Goal: Transaction & Acquisition: Purchase product/service

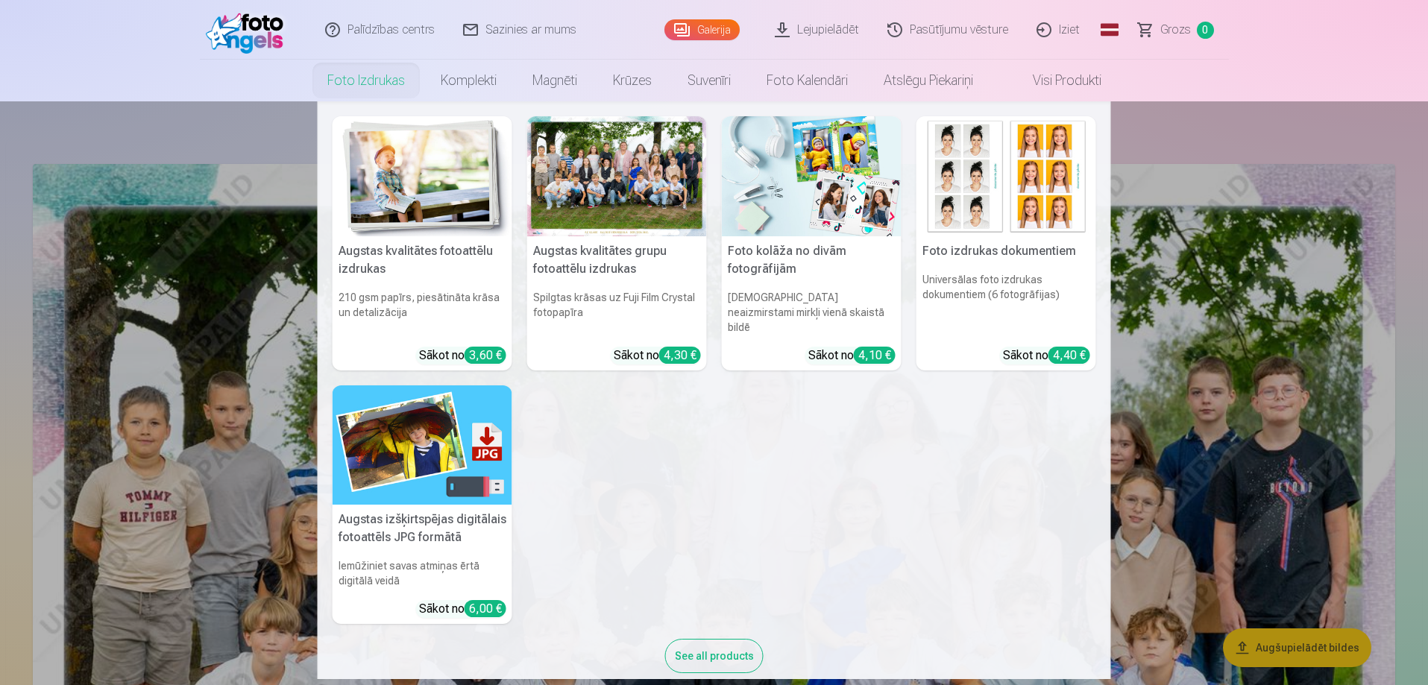
click at [365, 89] on link "Foto izdrukas" at bounding box center [365, 81] width 113 height 42
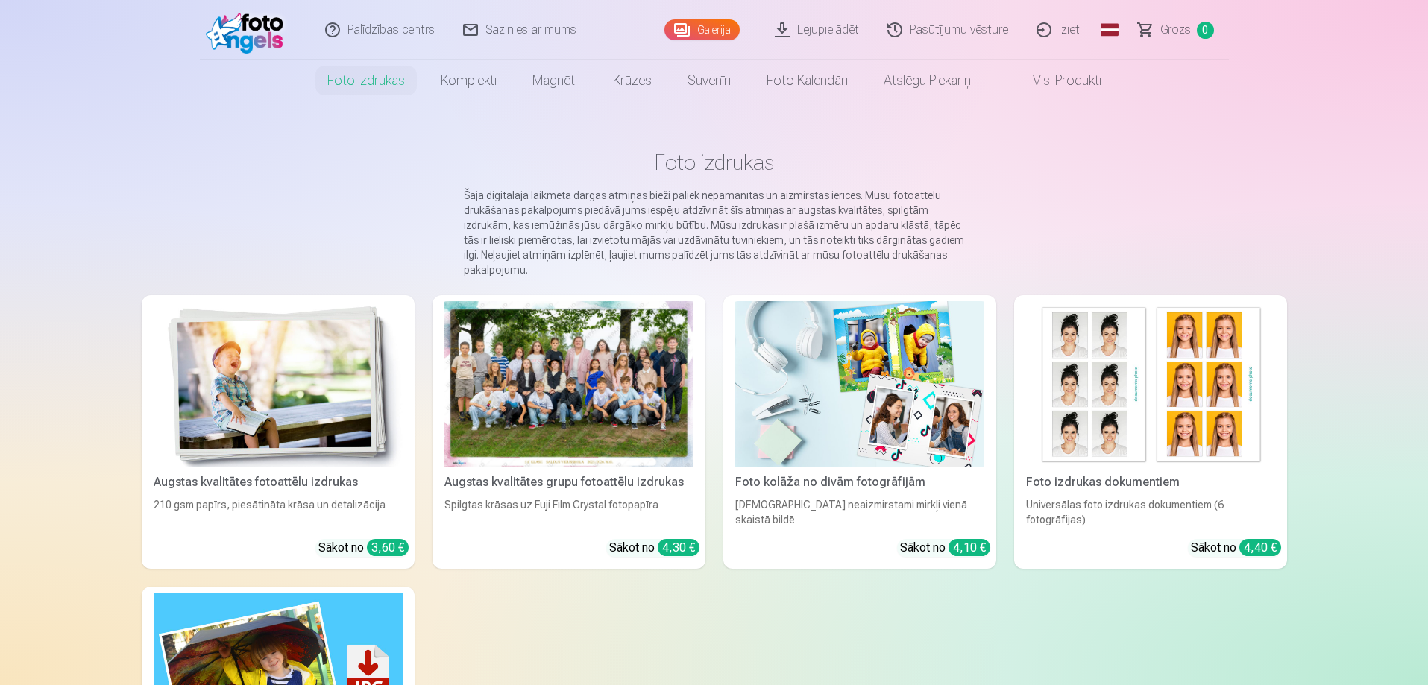
click at [541, 416] on div at bounding box center [568, 384] width 249 height 166
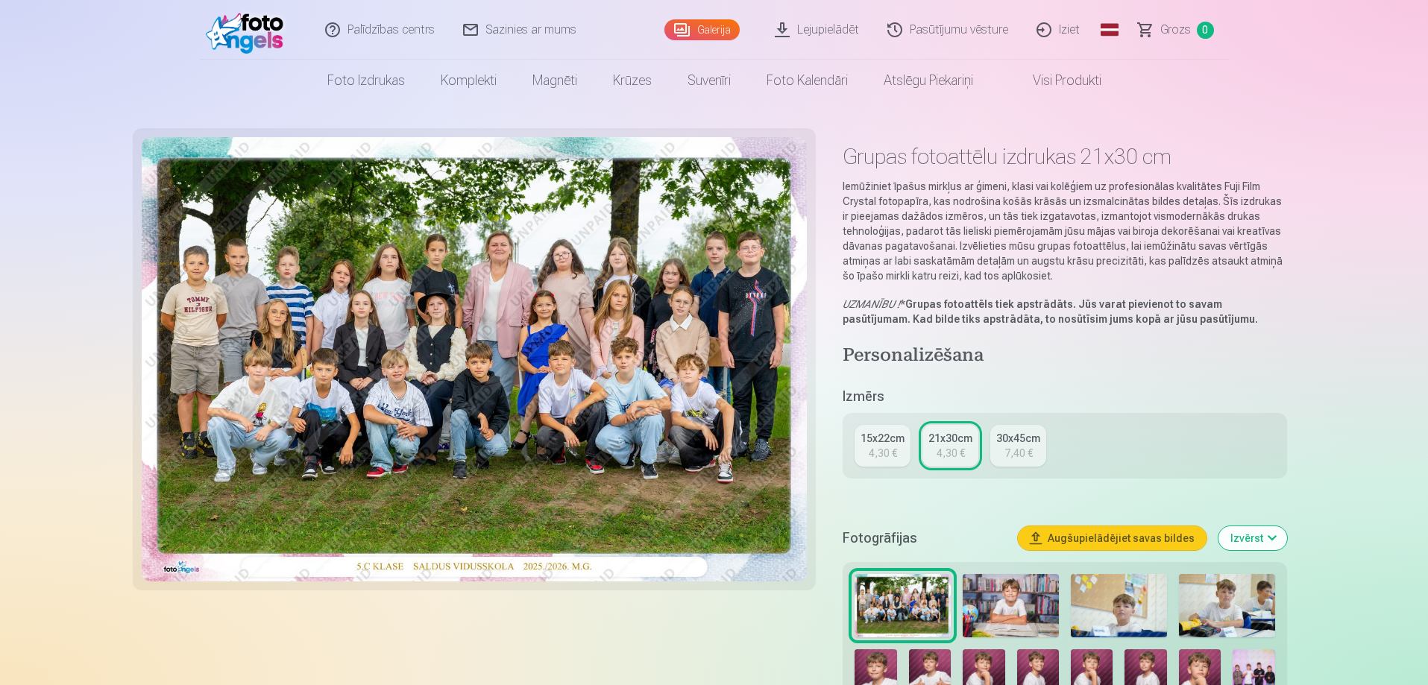
click at [886, 452] on div "4,30 €" at bounding box center [882, 453] width 28 height 15
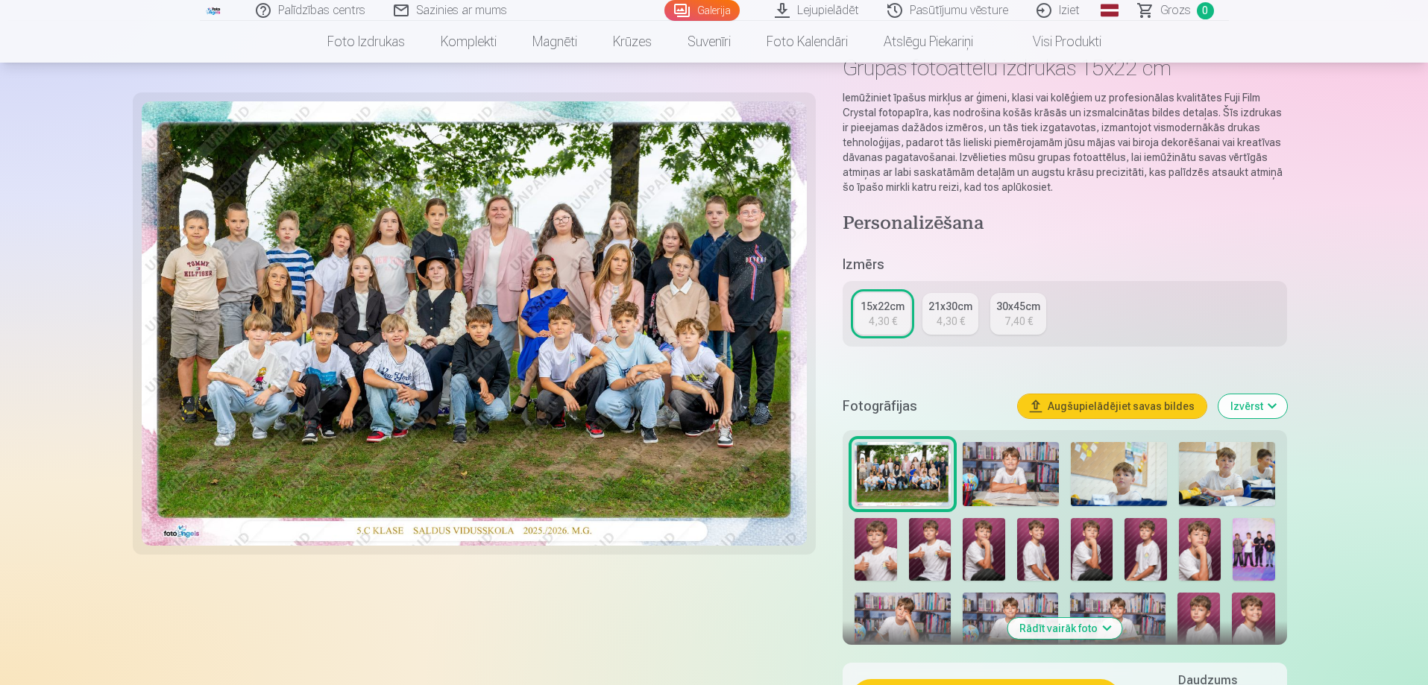
scroll to position [224, 0]
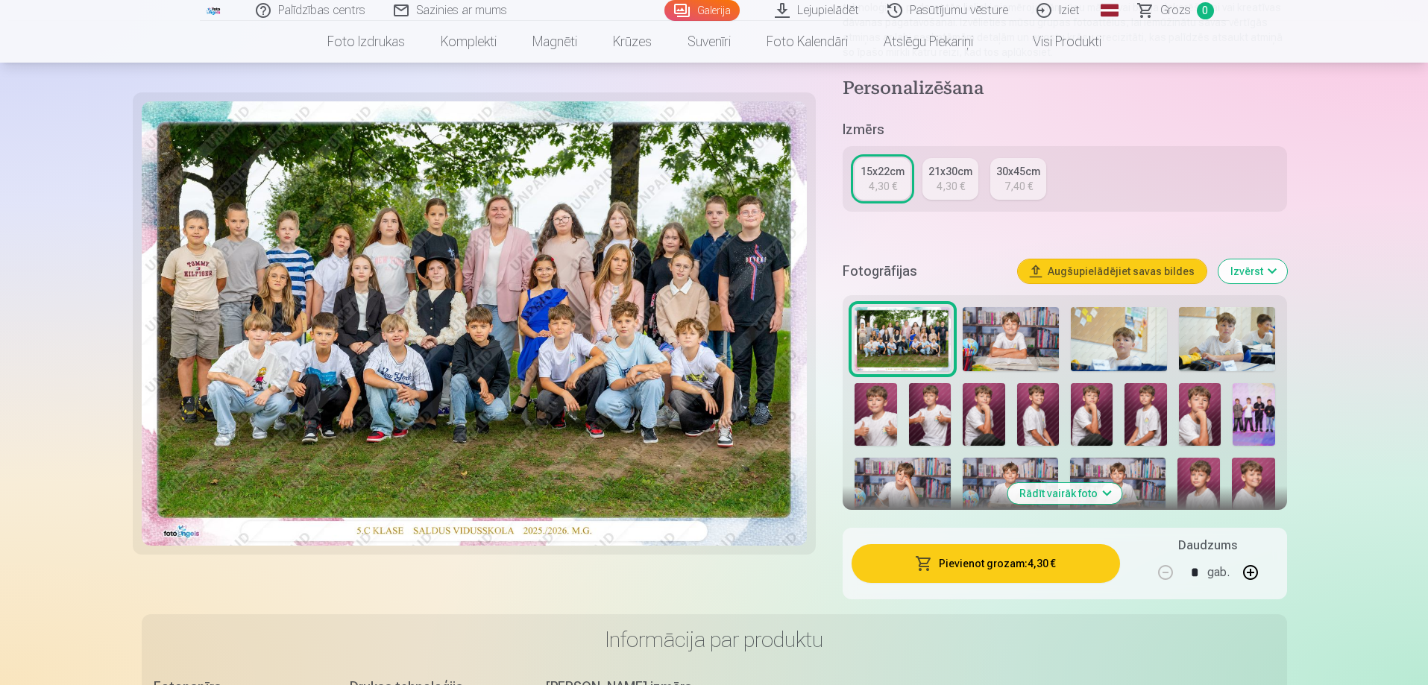
click at [997, 565] on button "Pievienot grozam : 4,30 €" at bounding box center [985, 563] width 268 height 39
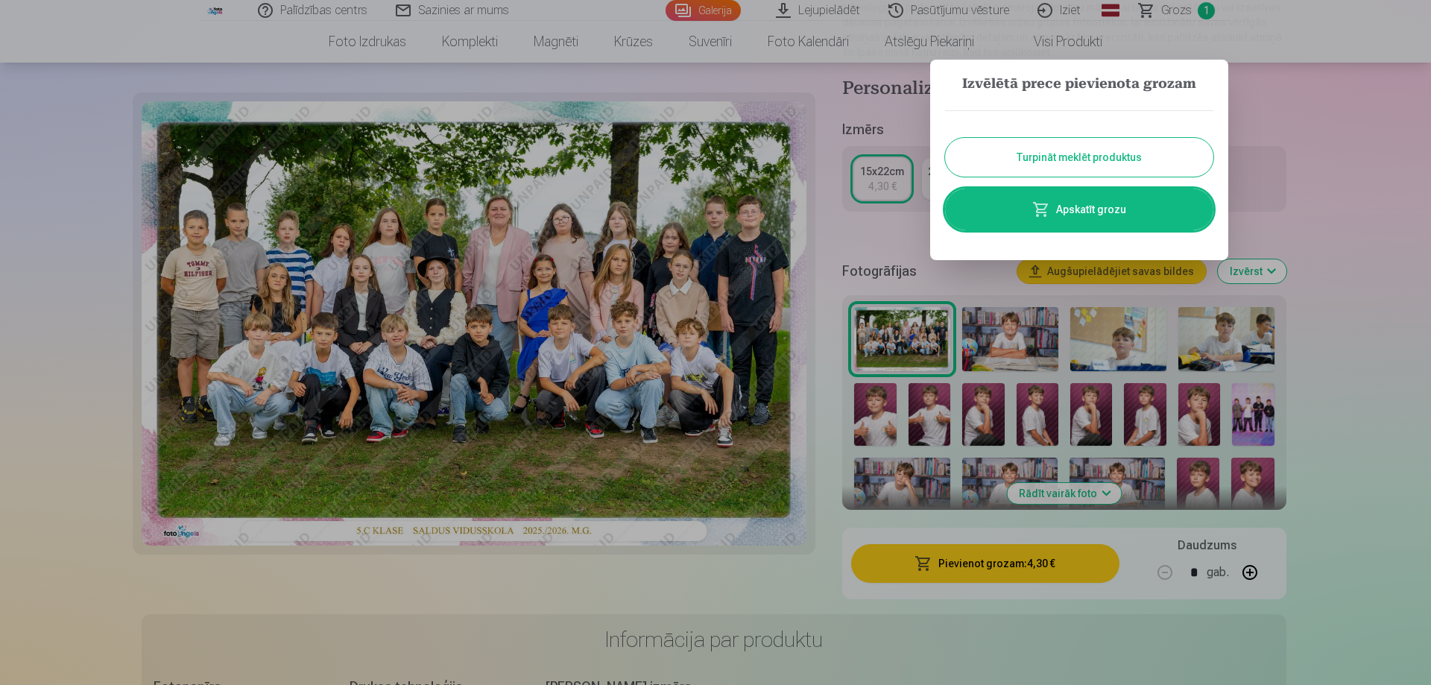
click at [1087, 160] on button "Turpināt meklēt produktus" at bounding box center [1079, 157] width 268 height 39
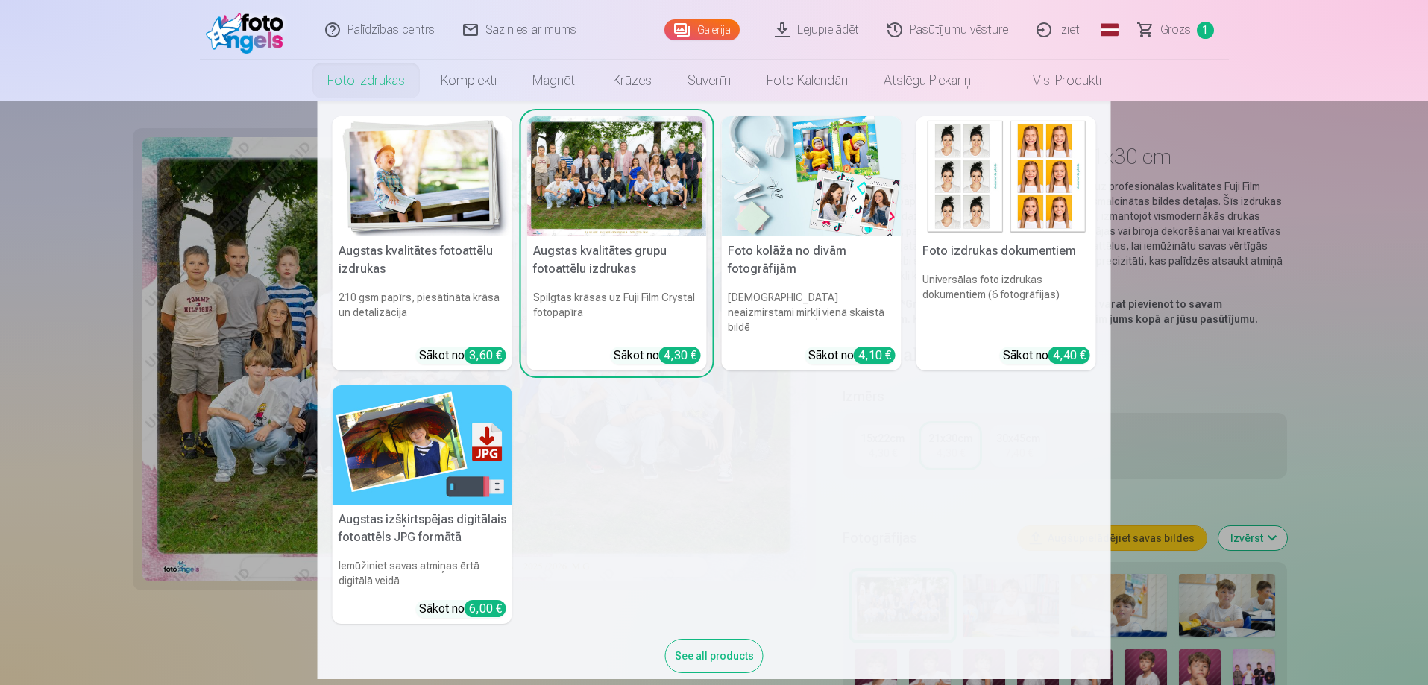
click at [344, 86] on link "Foto izdrukas" at bounding box center [365, 81] width 113 height 42
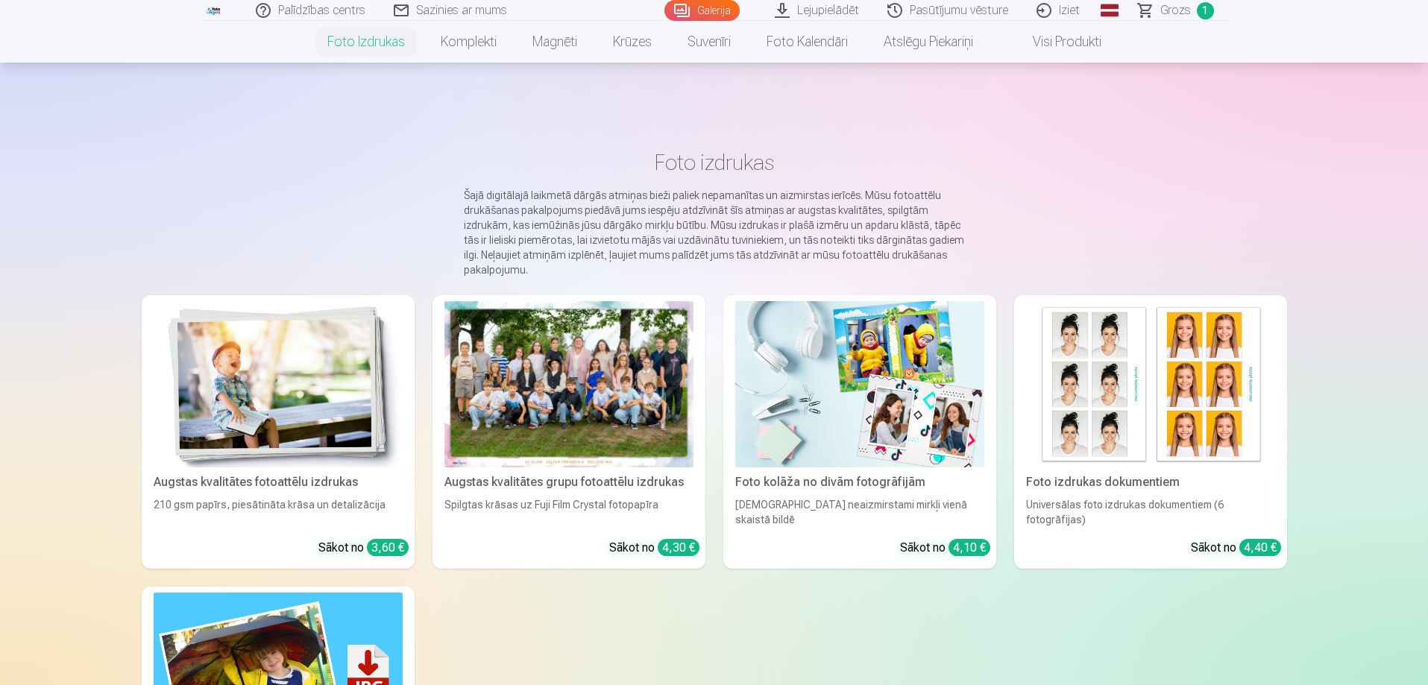
scroll to position [224, 0]
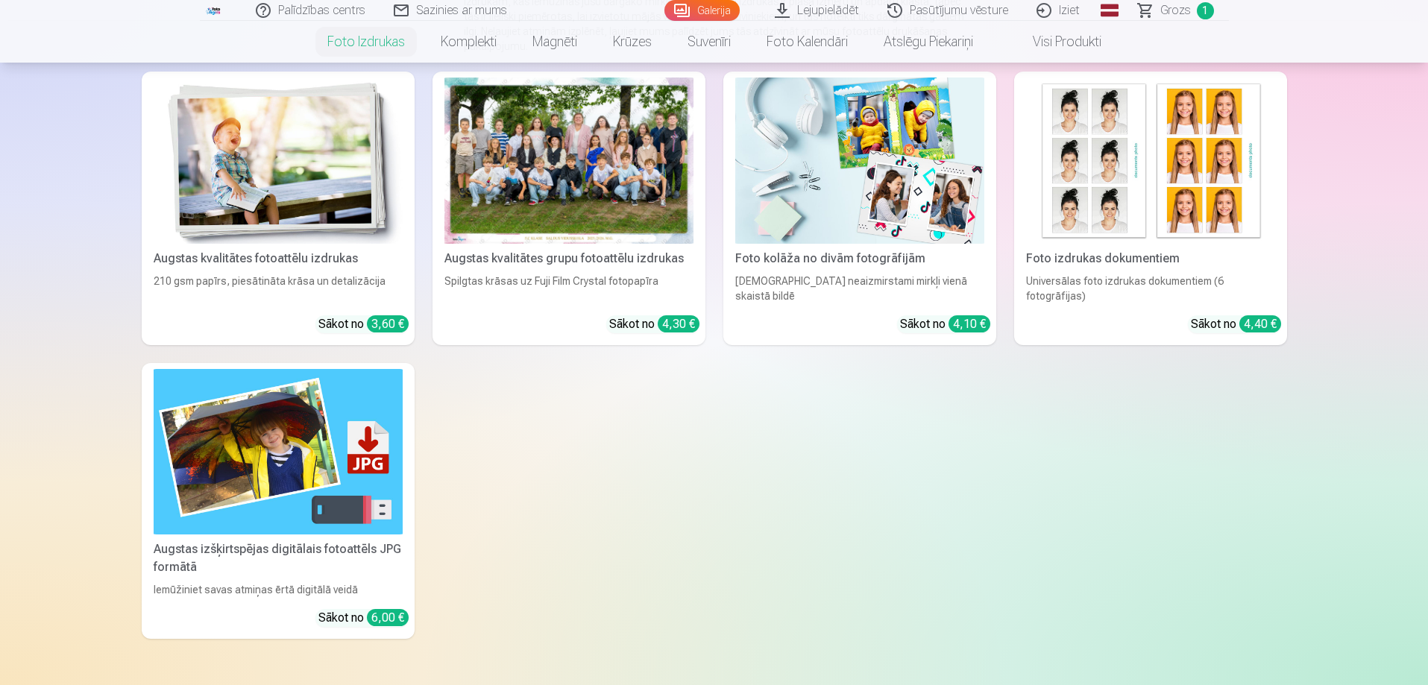
click at [224, 148] on img at bounding box center [278, 161] width 249 height 166
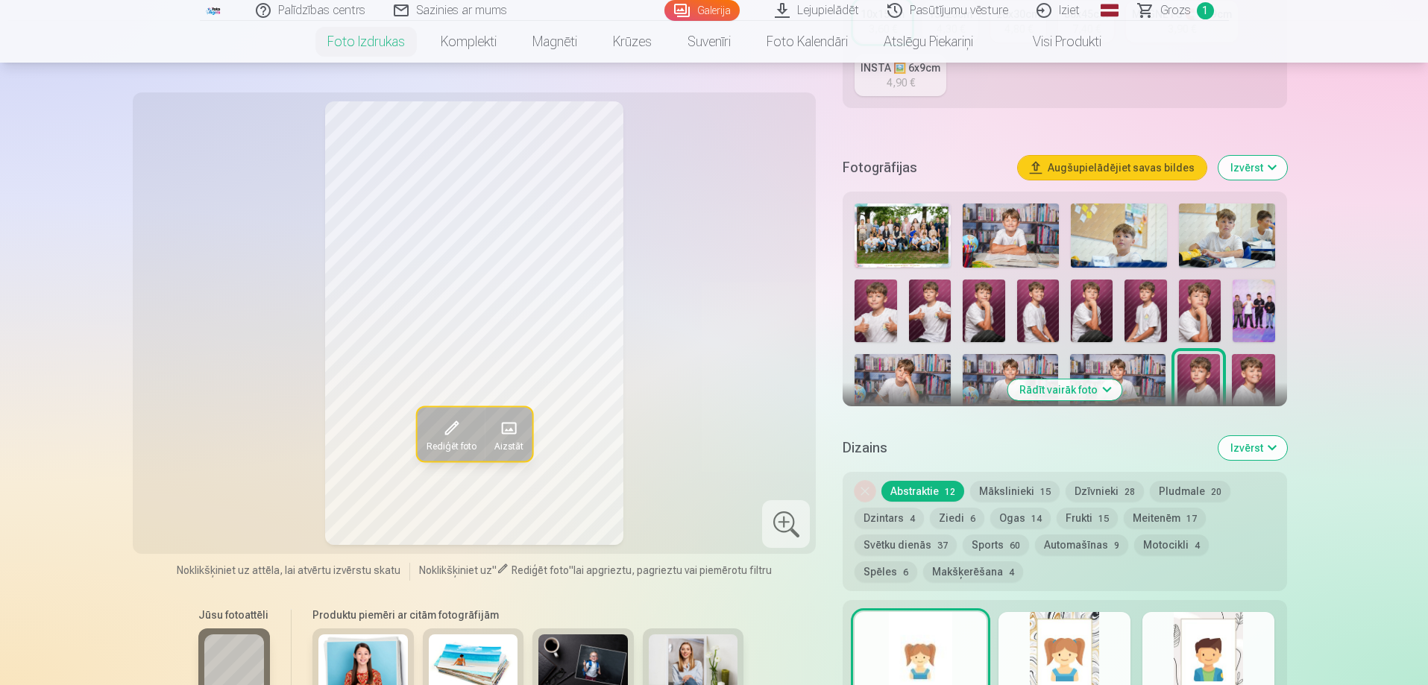
scroll to position [373, 0]
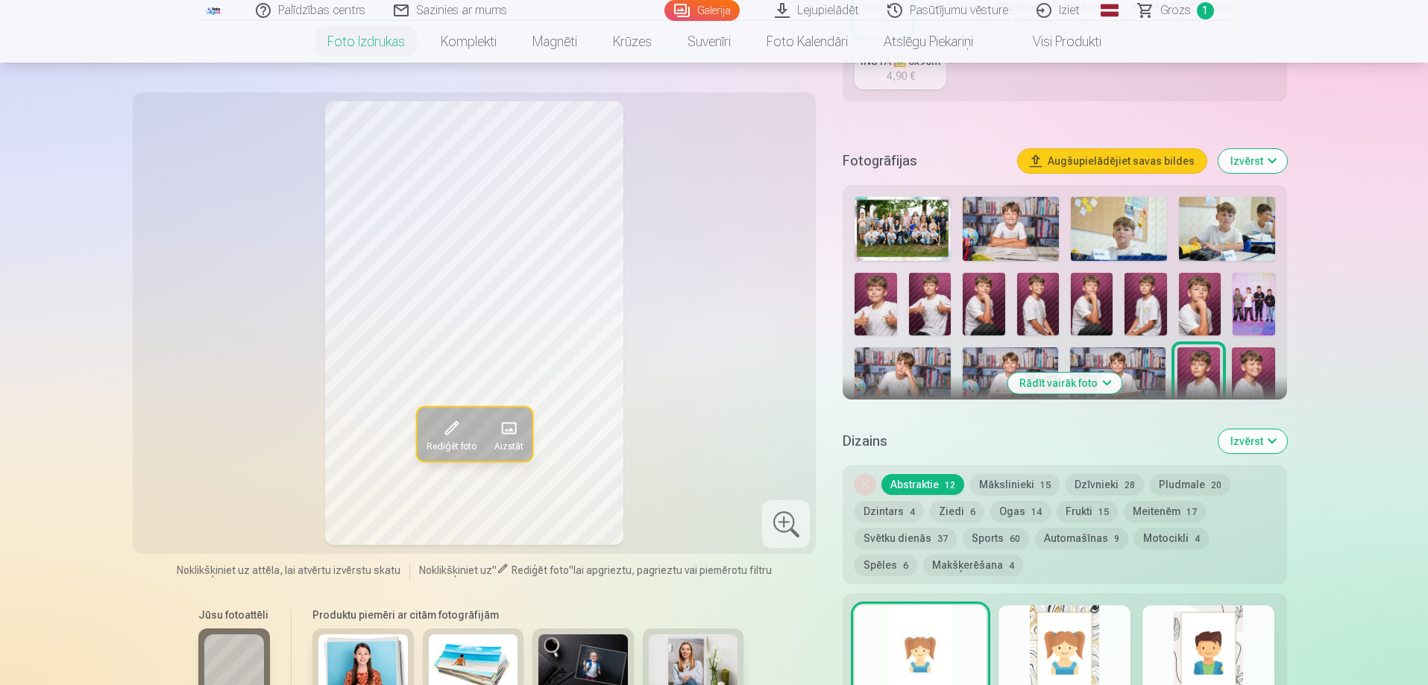
click at [1033, 381] on button "Rādīt vairāk foto" at bounding box center [1064, 383] width 114 height 21
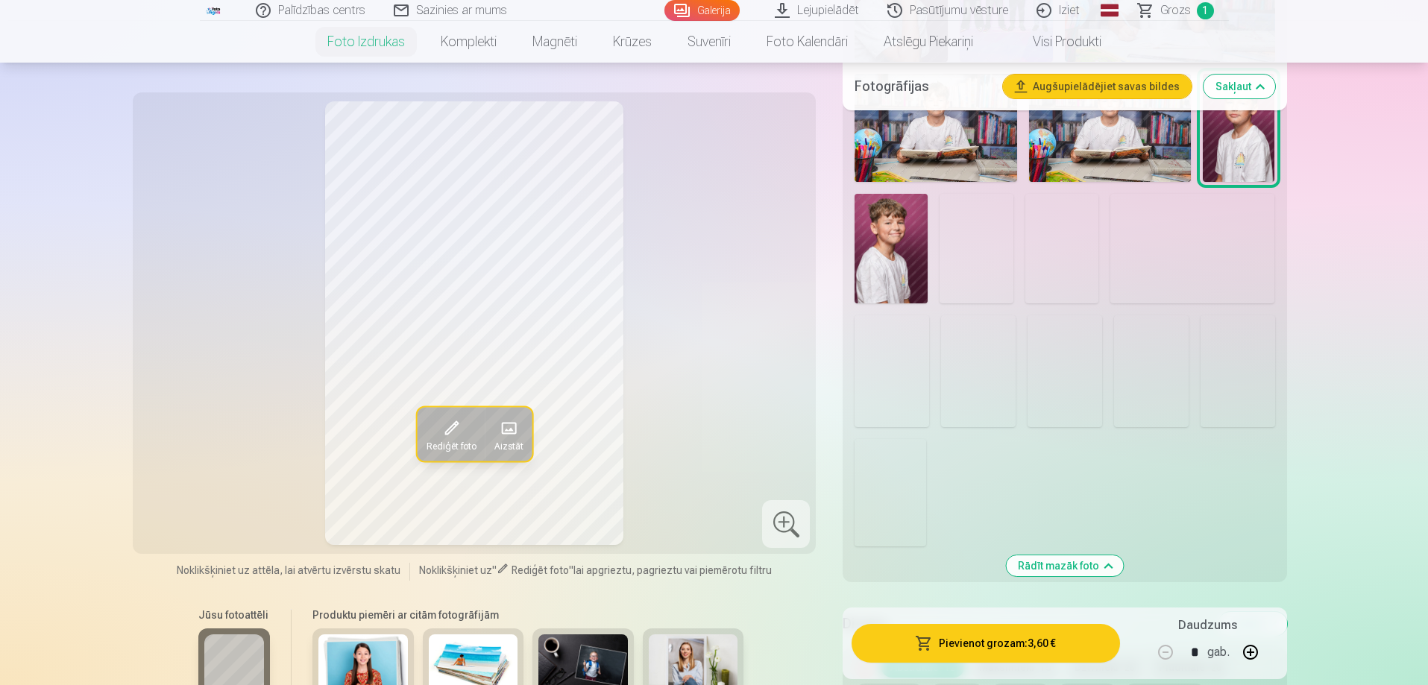
scroll to position [820, 0]
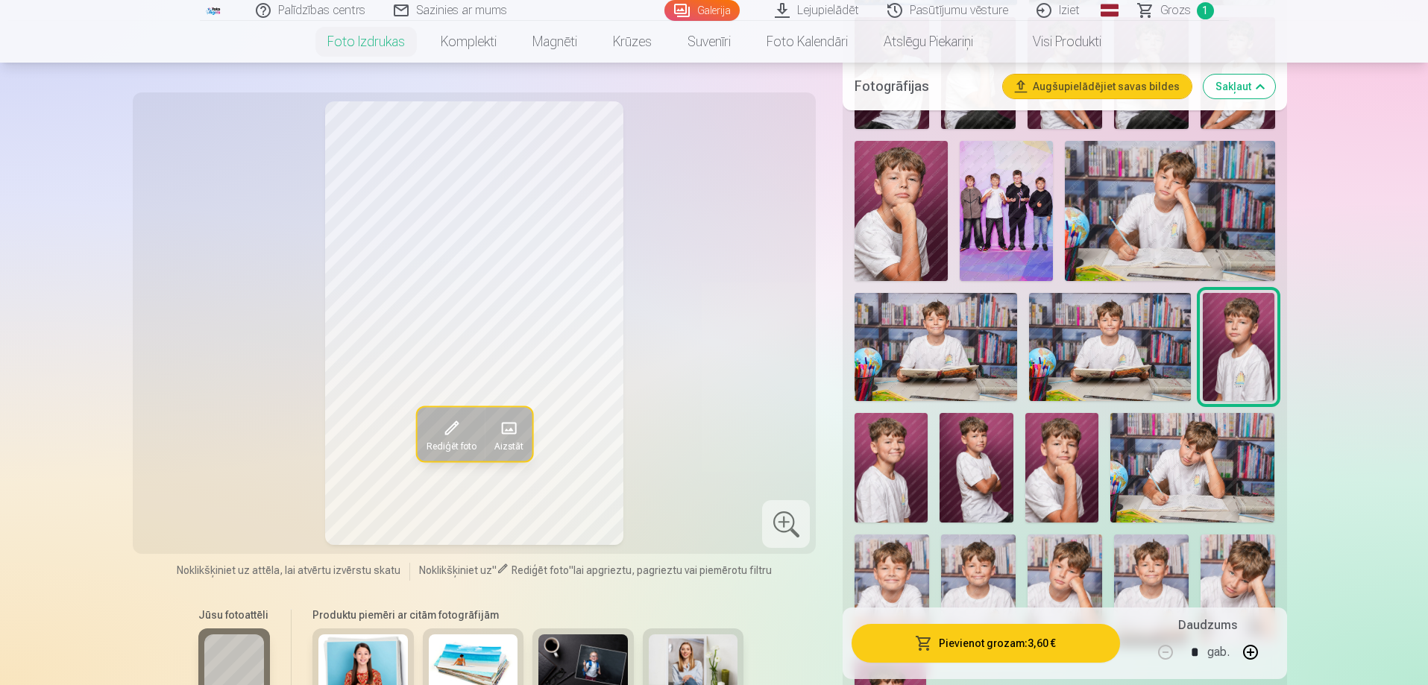
click at [1020, 231] on img at bounding box center [1005, 211] width 93 height 140
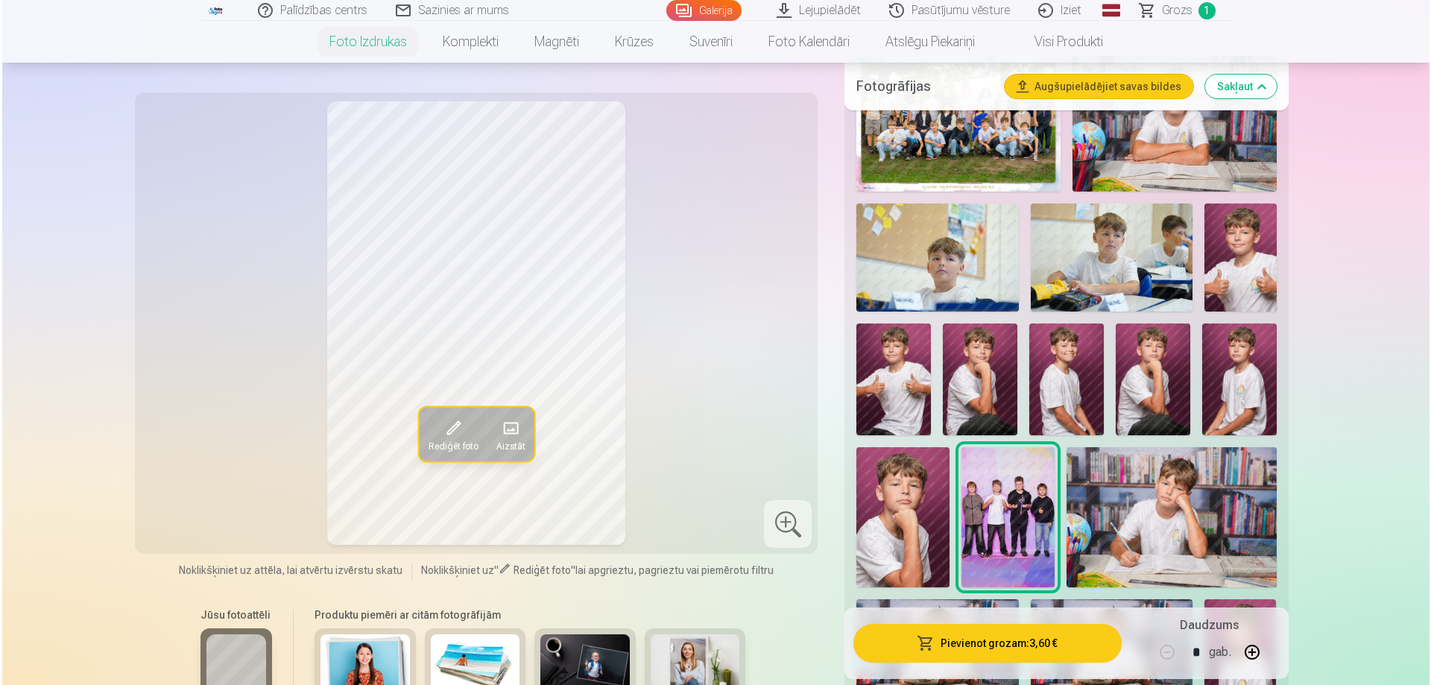
scroll to position [671, 0]
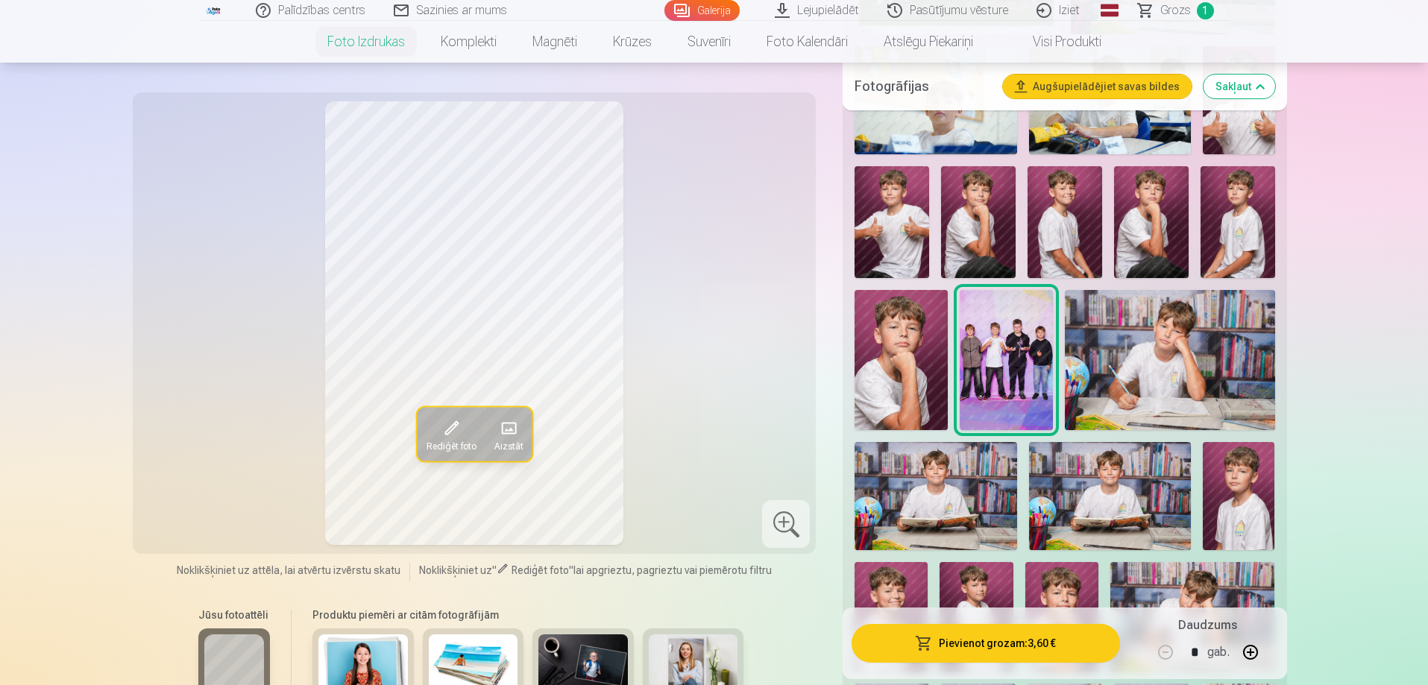
click at [983, 657] on button "Pievienot grozam : 3,60 €" at bounding box center [985, 643] width 268 height 39
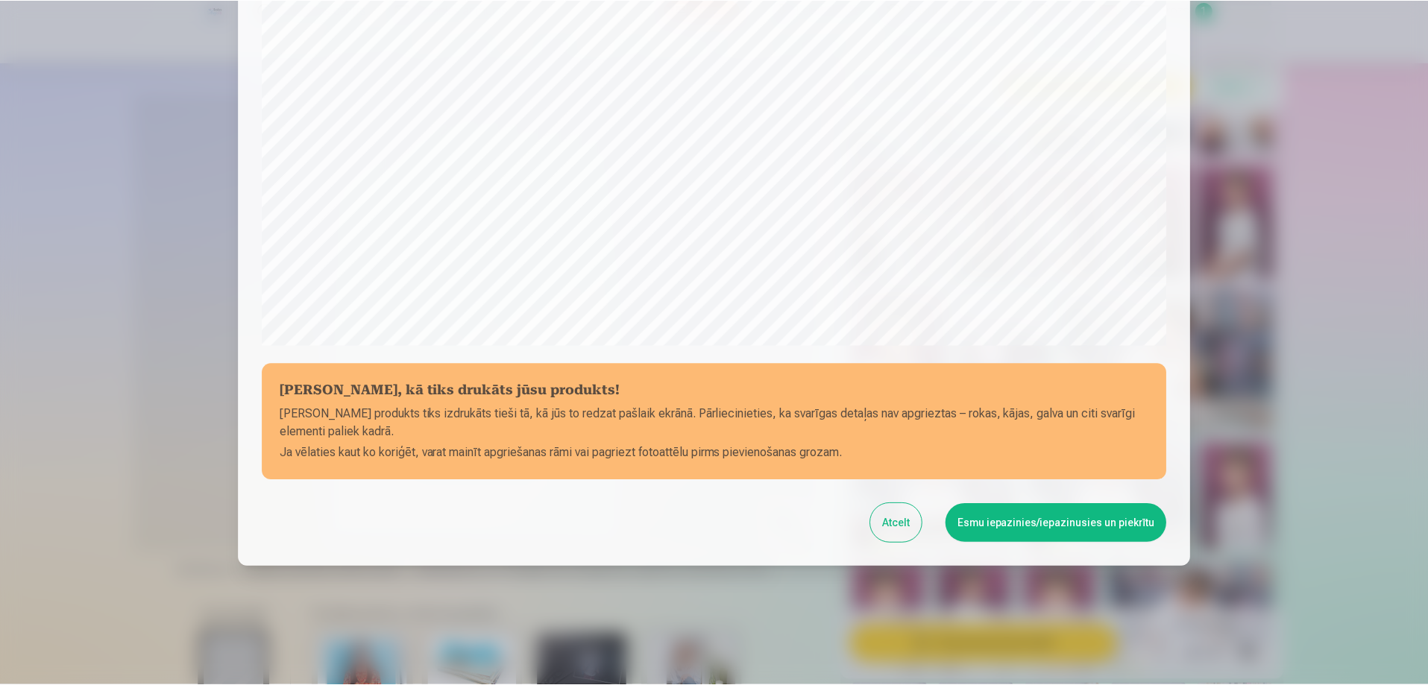
scroll to position [388, 0]
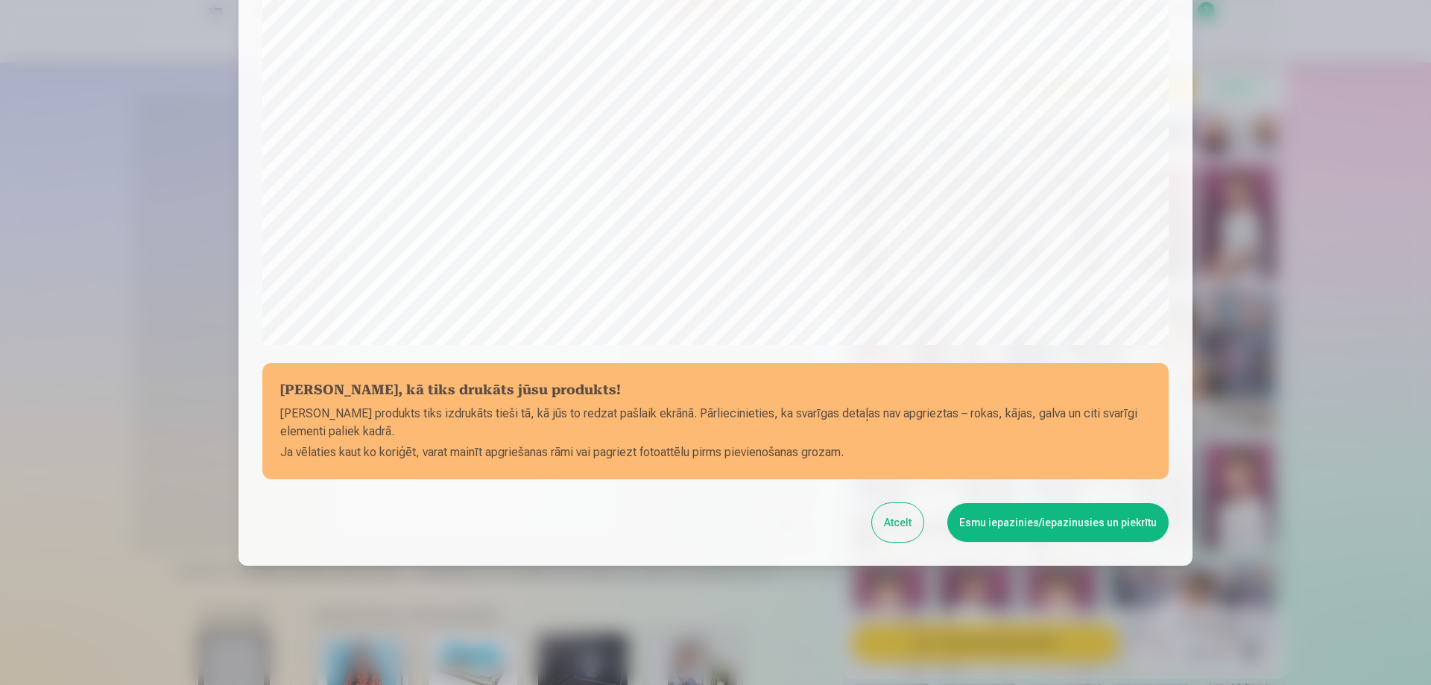
click at [966, 523] on button "Esmu iepazinies/iepazinusies un piekrītu" at bounding box center [1057, 522] width 221 height 39
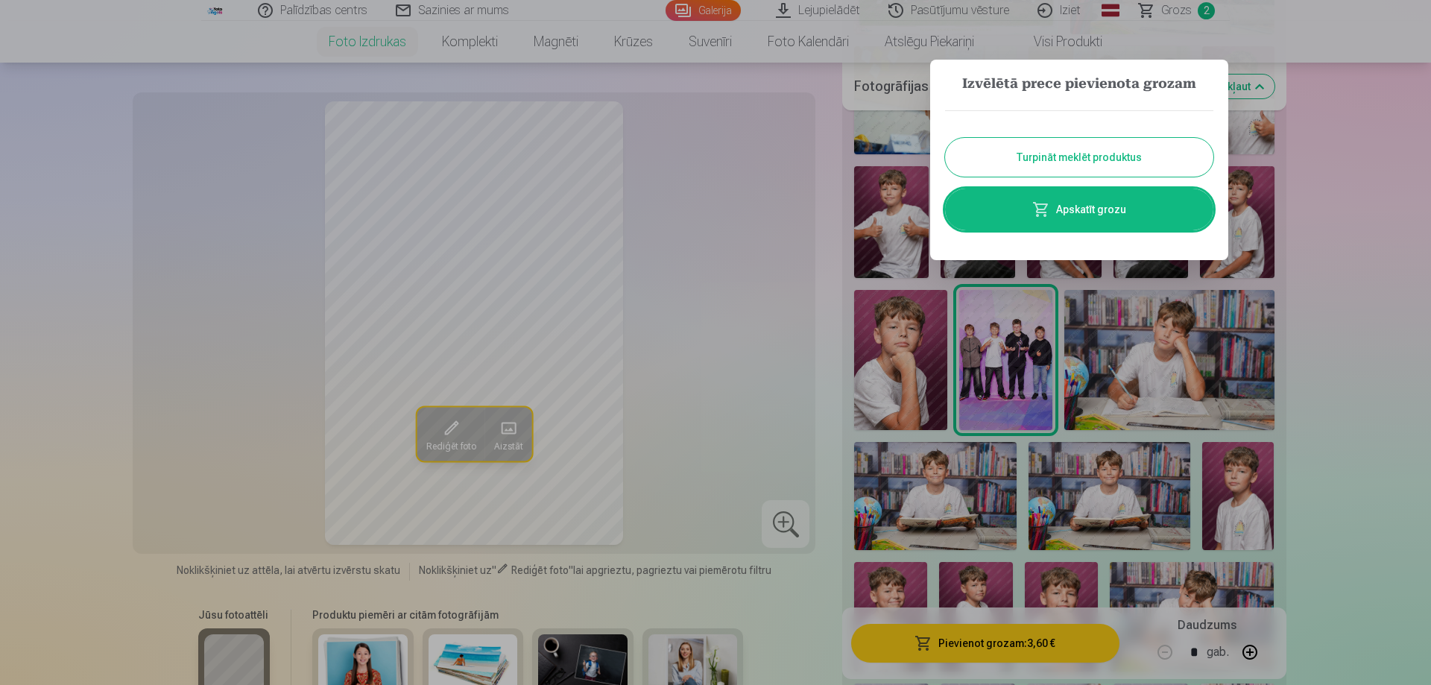
click at [1190, 160] on button "Turpināt meklēt produktus" at bounding box center [1079, 157] width 268 height 39
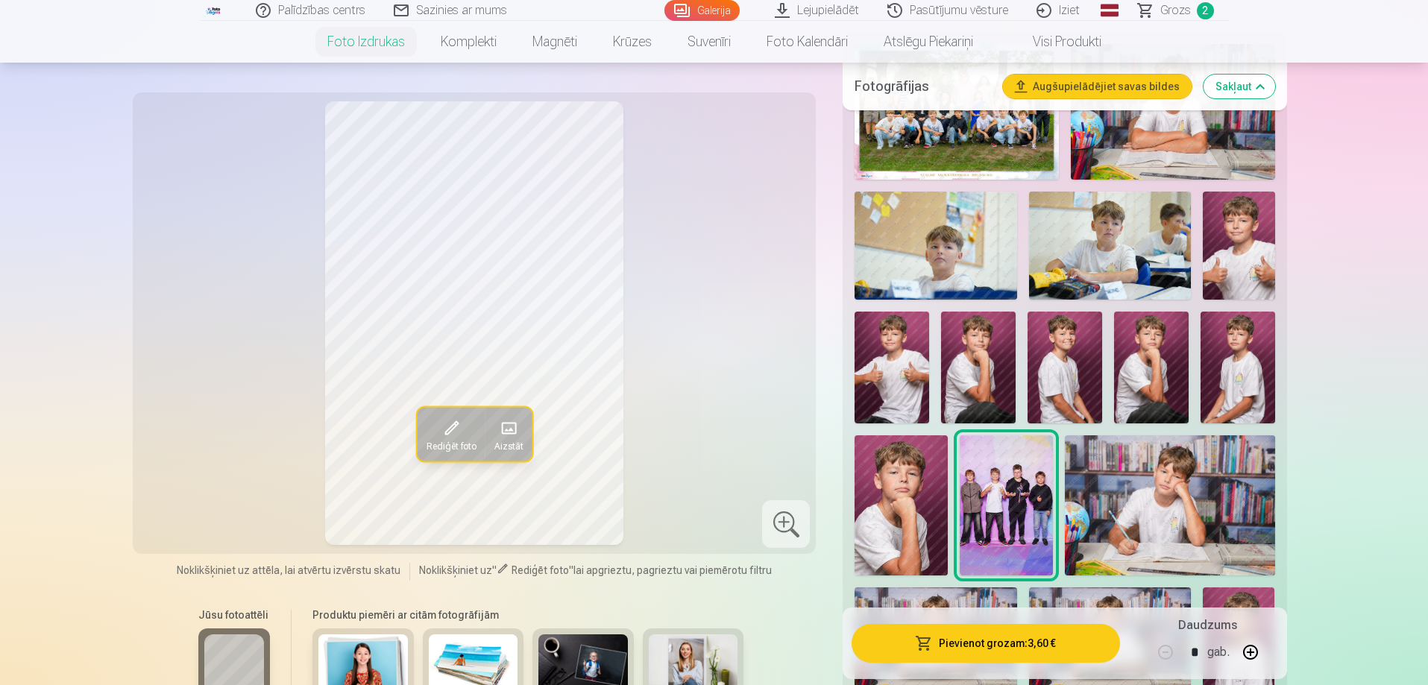
scroll to position [522, 0]
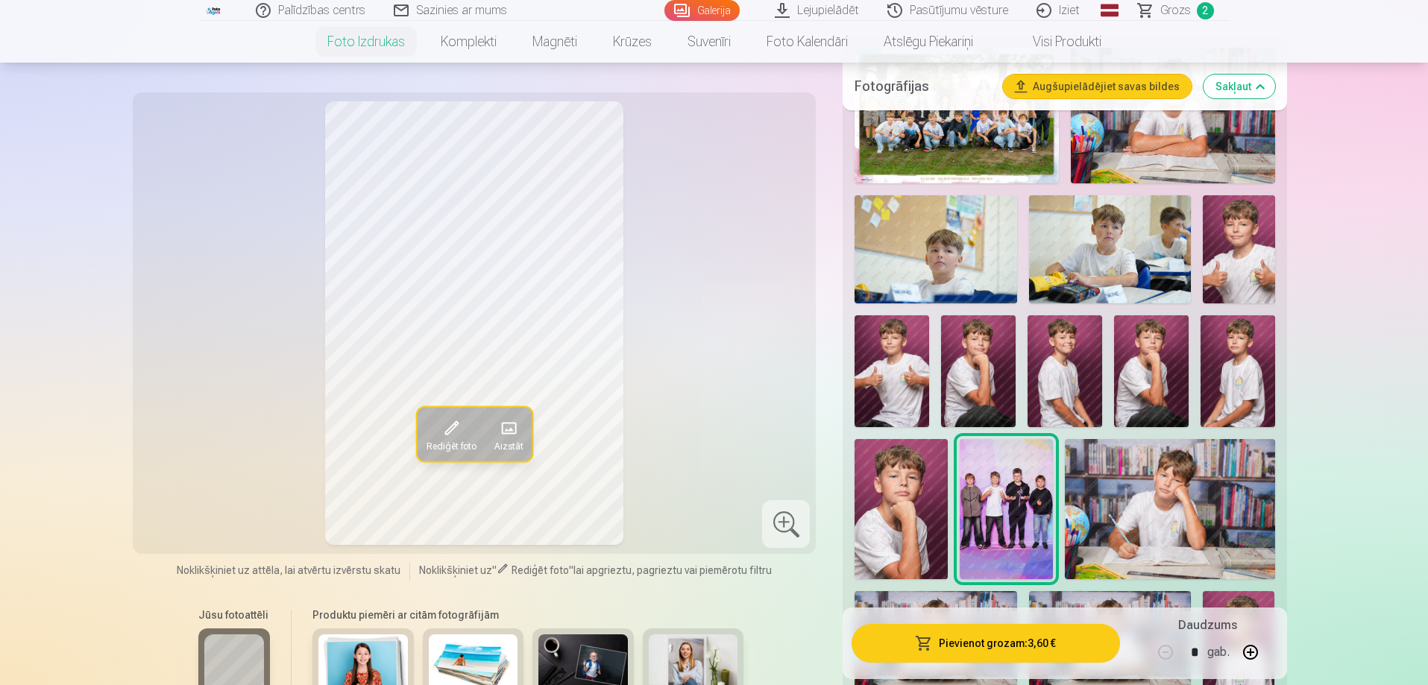
click at [1255, 256] on img at bounding box center [1238, 249] width 72 height 108
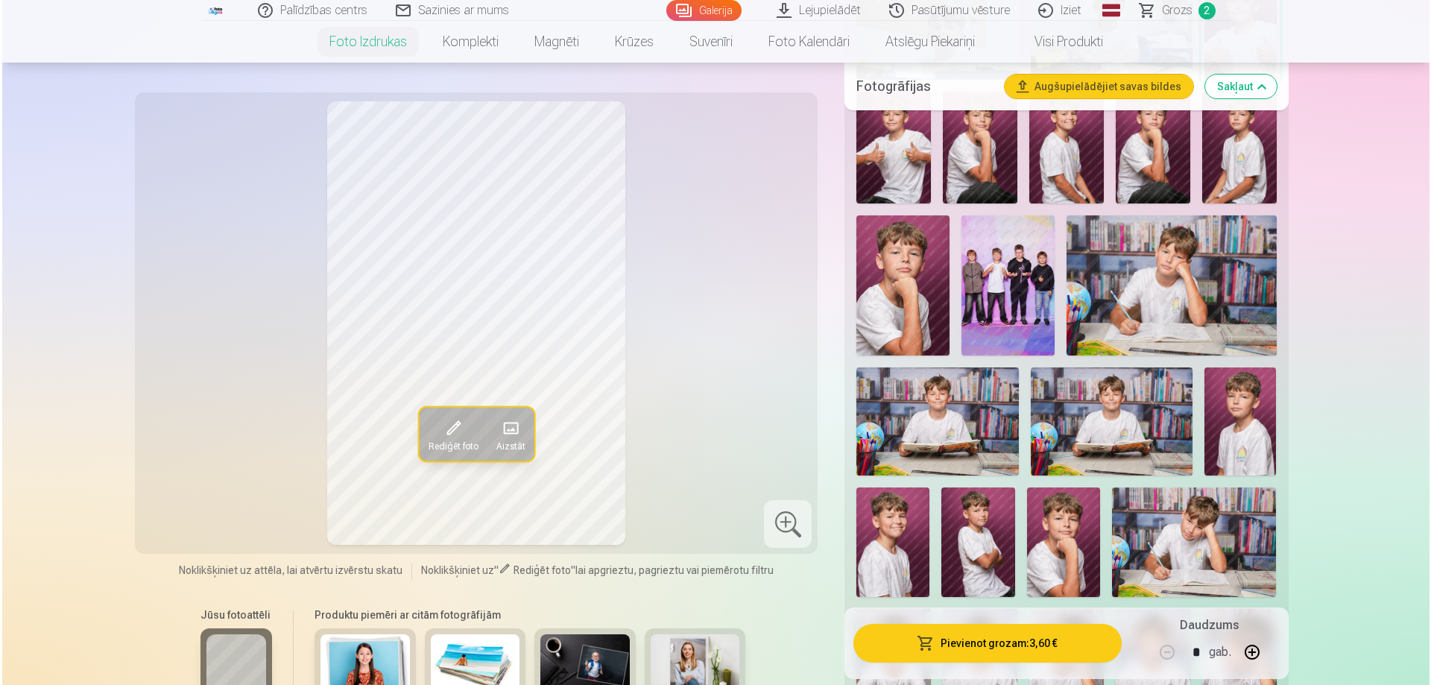
scroll to position [373, 0]
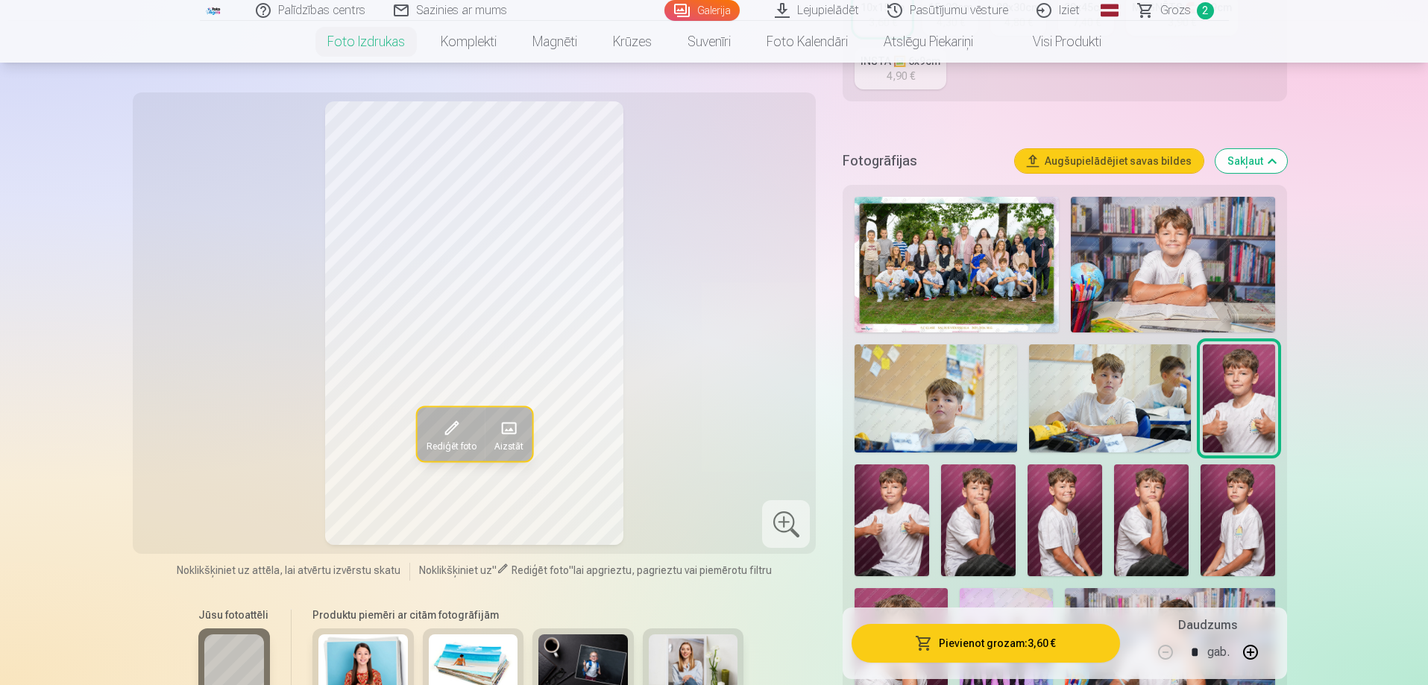
click at [1026, 649] on button "Pievienot grozam : 3,60 €" at bounding box center [985, 643] width 268 height 39
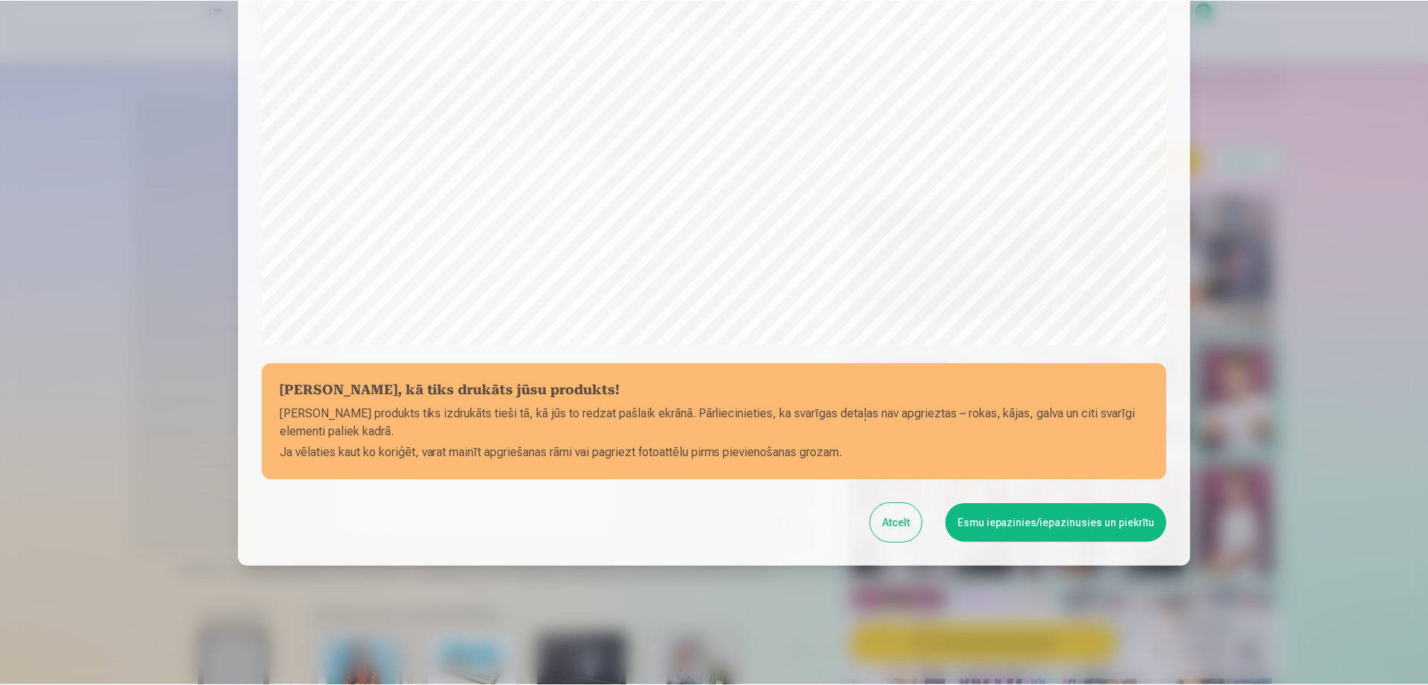
scroll to position [388, 0]
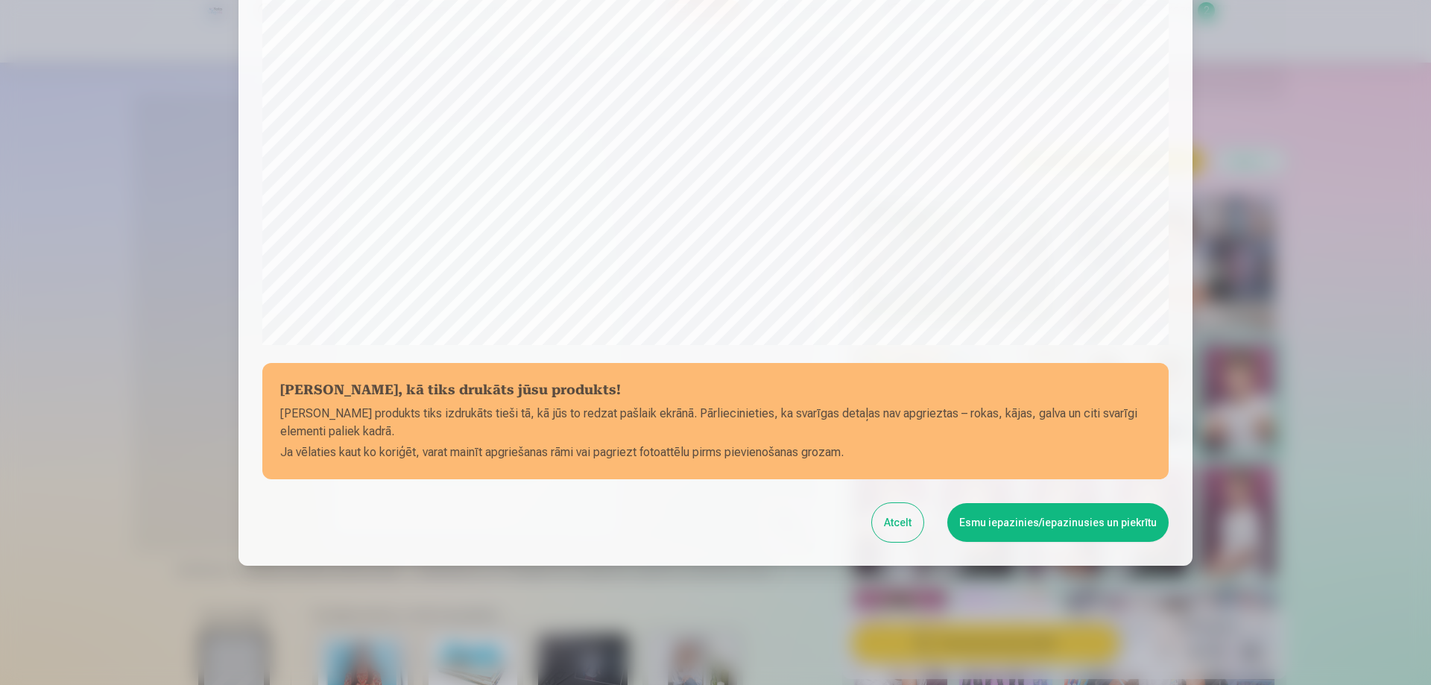
click at [1072, 525] on button "Esmu iepazinies/iepazinusies un piekrītu" at bounding box center [1057, 522] width 221 height 39
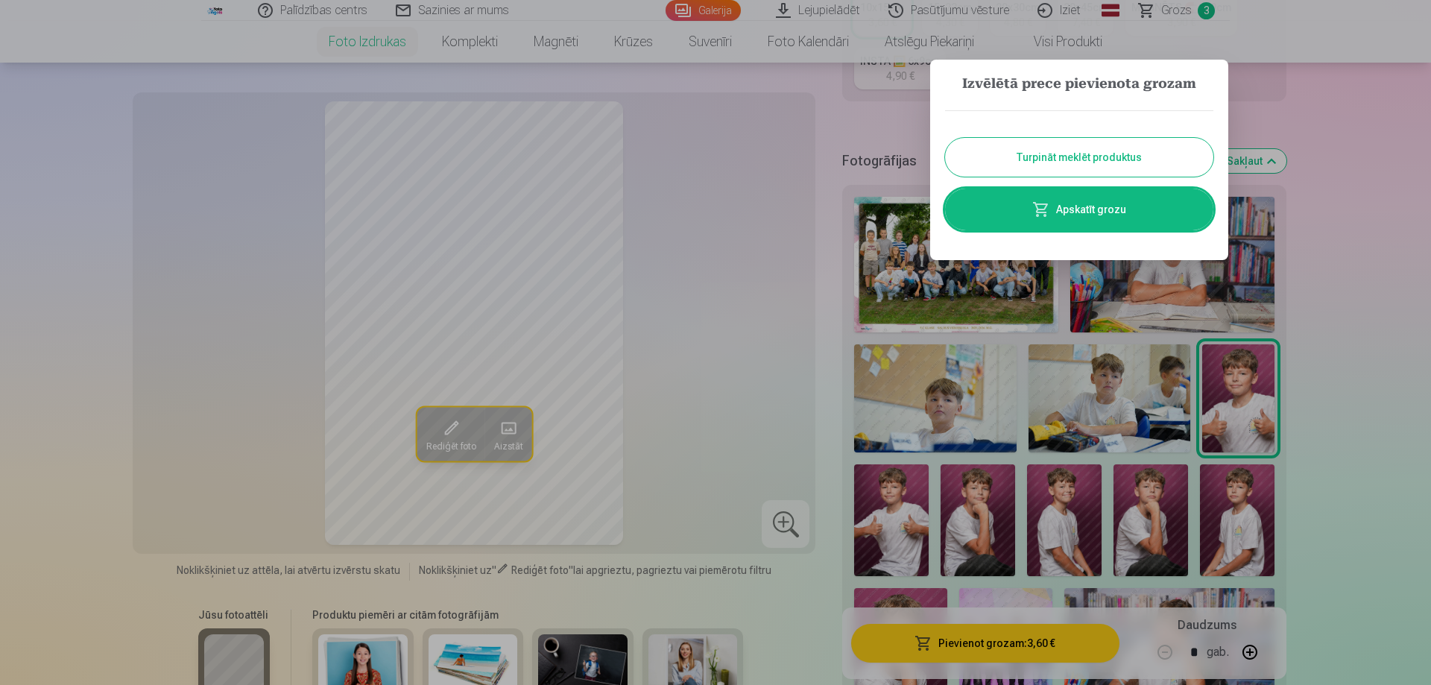
click at [1180, 3] on div at bounding box center [715, 342] width 1431 height 685
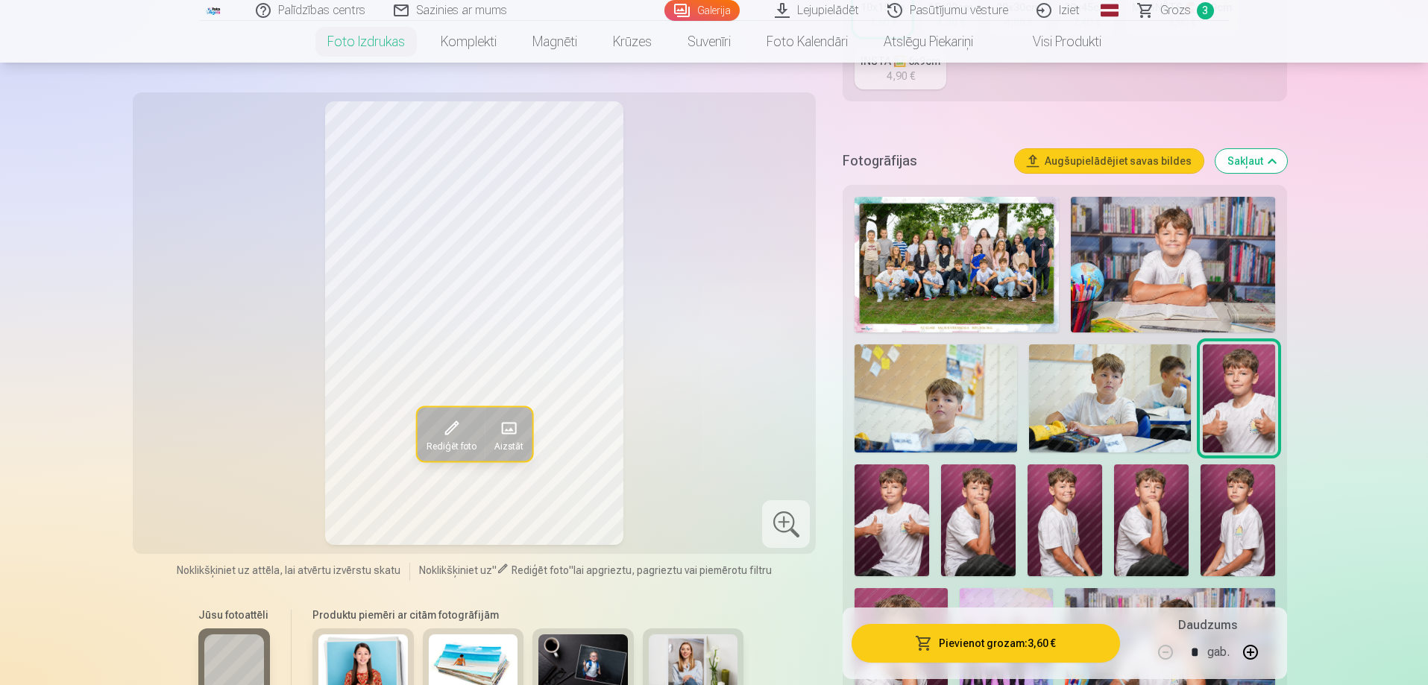
click at [1171, 9] on span "Grozs" at bounding box center [1175, 10] width 31 height 18
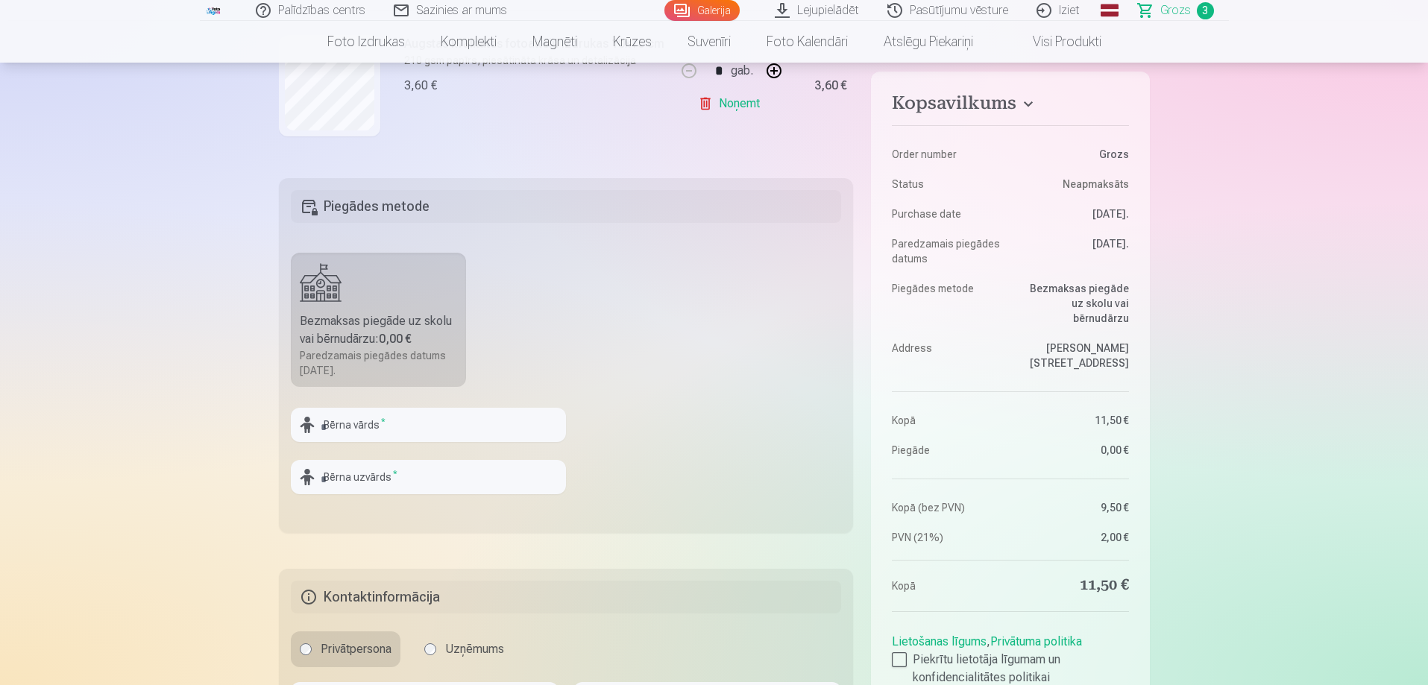
scroll to position [373, 0]
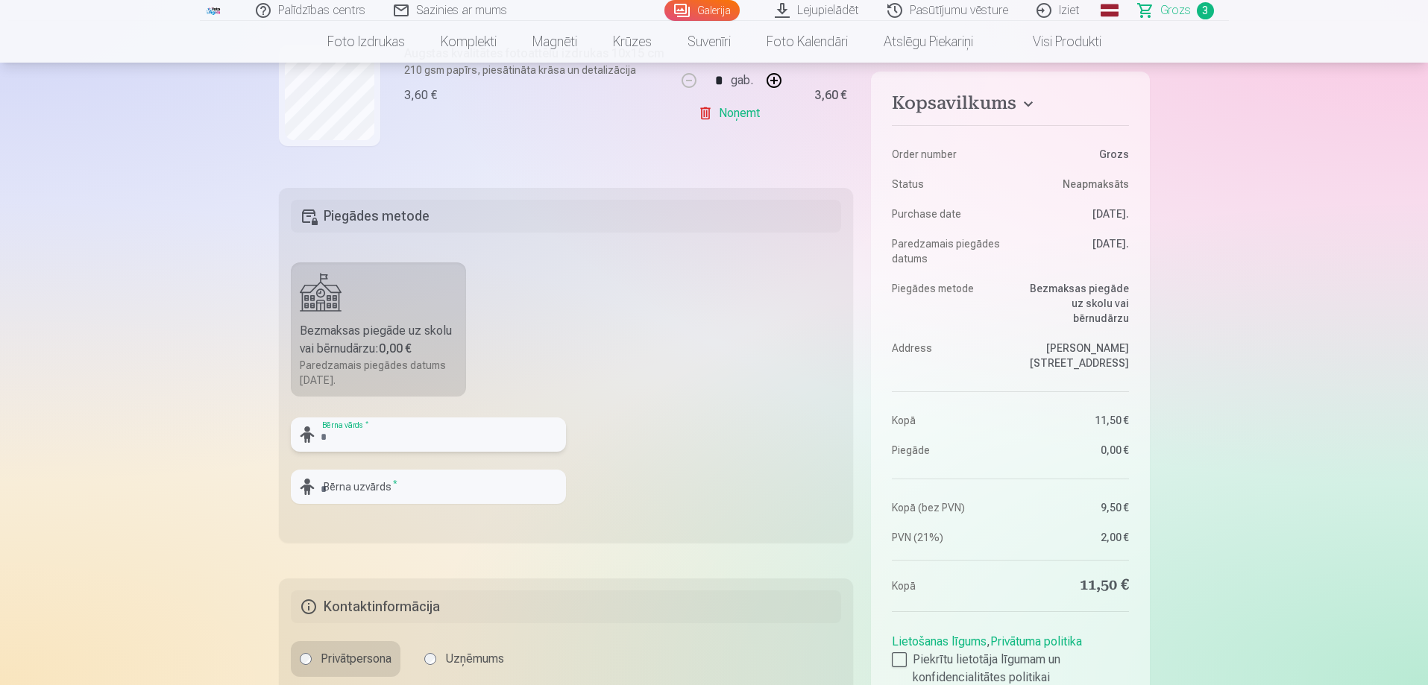
click at [422, 441] on input "text" at bounding box center [428, 434] width 275 height 34
type input "********"
click at [424, 488] on input "text" at bounding box center [428, 487] width 275 height 34
type input "*********"
click at [675, 554] on div "Kopsavilkums Order number Grozs Status Neapmaksāts Purchase date [DATE]. Paredz…" at bounding box center [714, 320] width 871 height 987
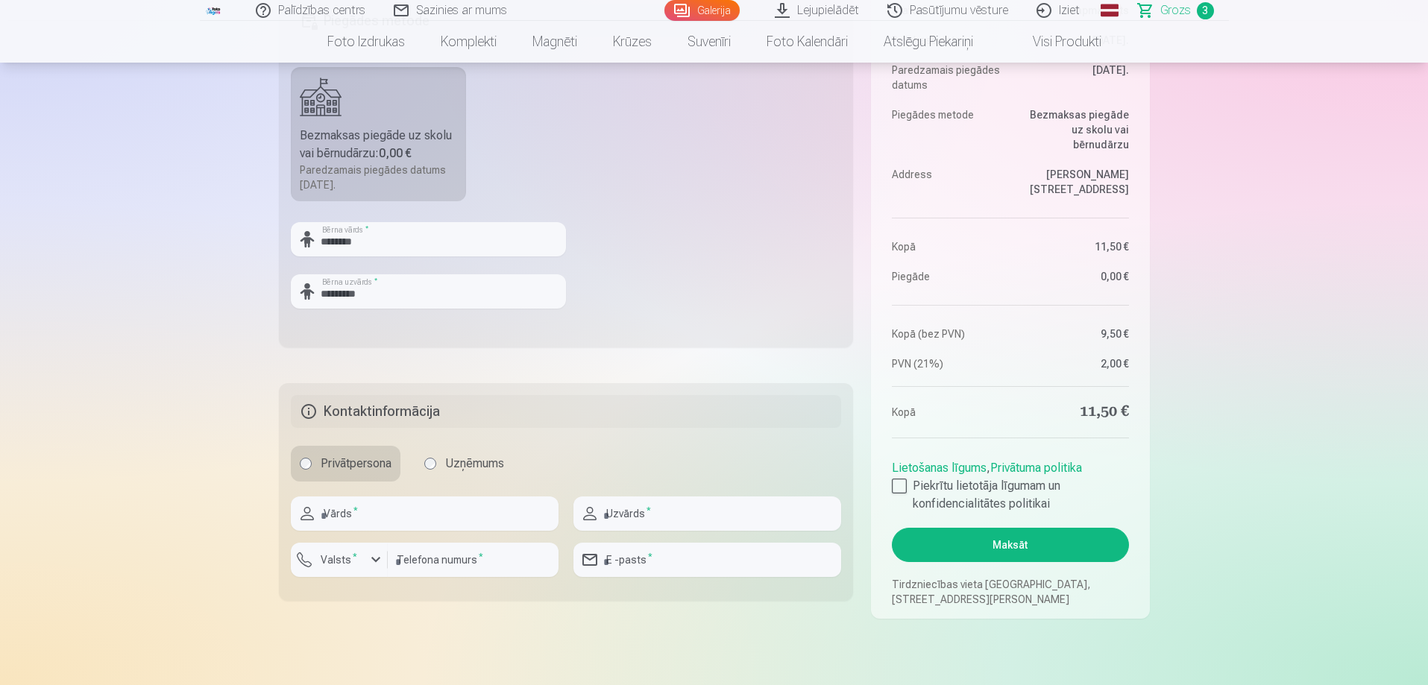
scroll to position [671, 0]
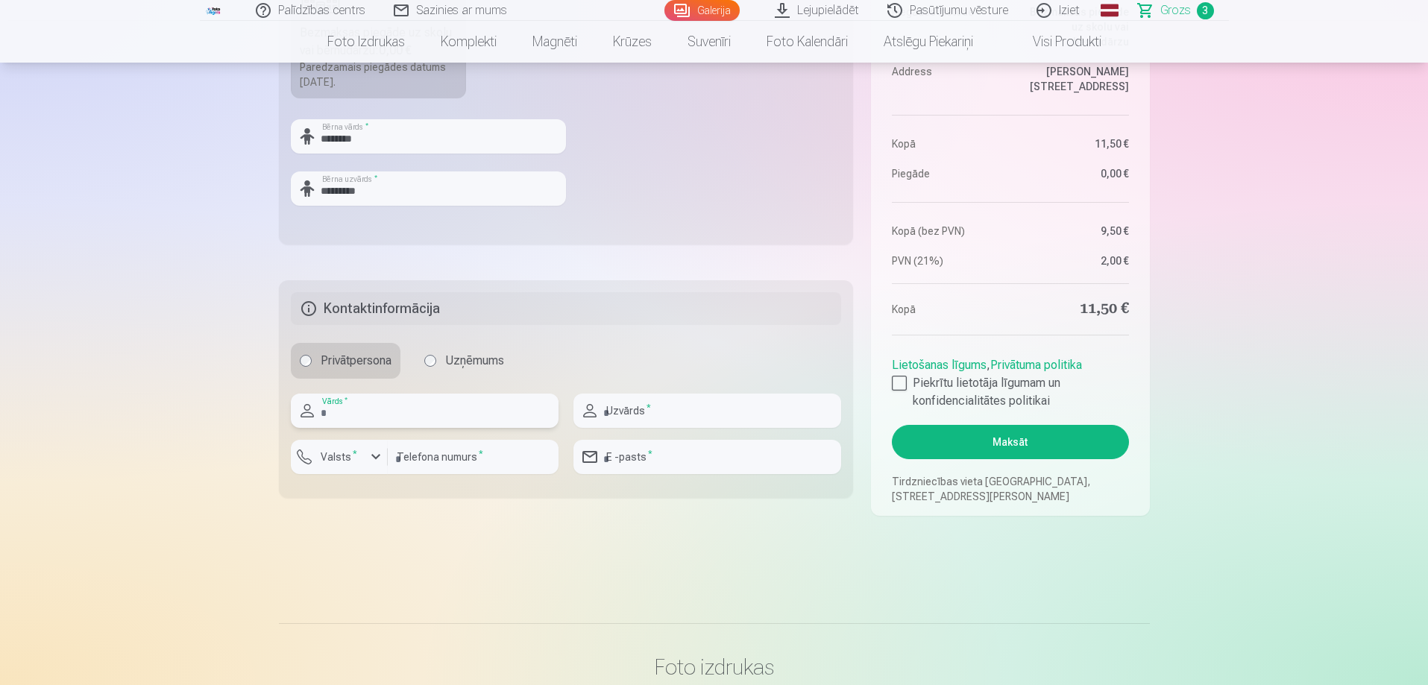
click at [415, 408] on input "text" at bounding box center [425, 411] width 268 height 34
type input "*******"
click at [702, 397] on input "text" at bounding box center [707, 411] width 268 height 34
type input "*********"
click at [500, 461] on input "number" at bounding box center [473, 457] width 171 height 34
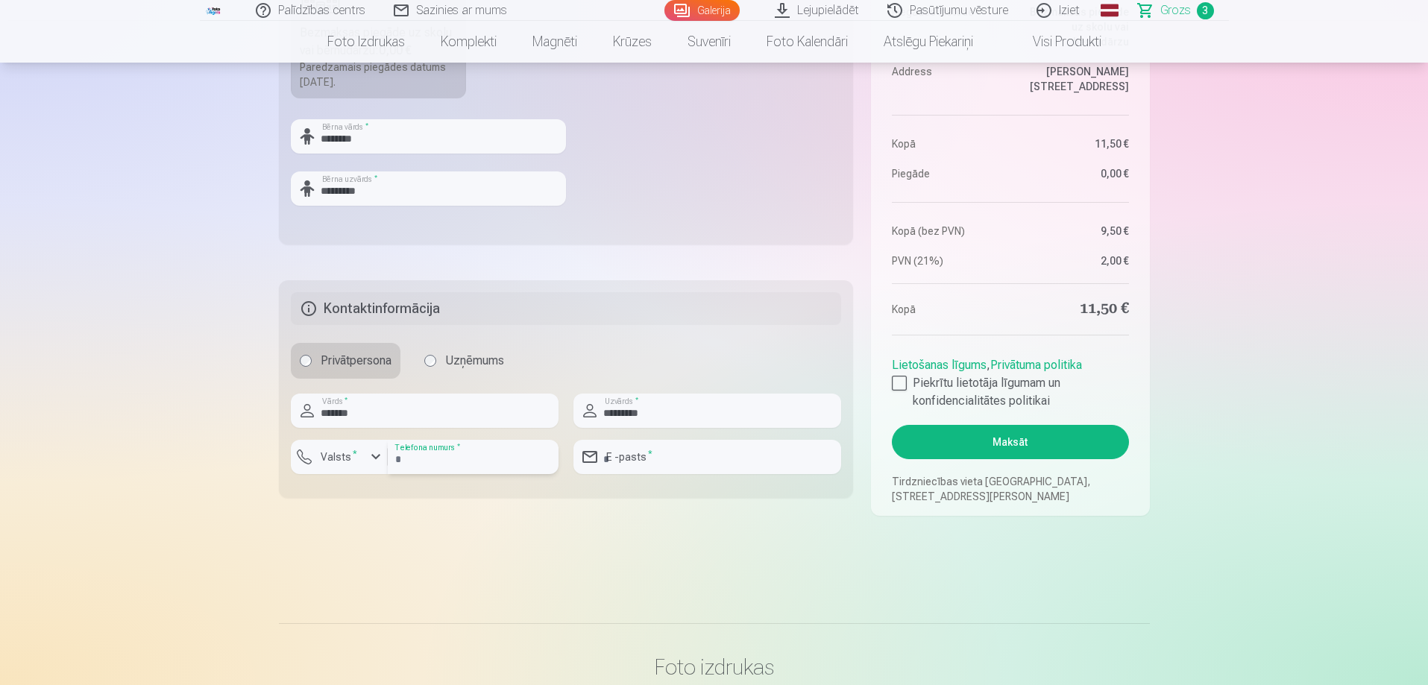
type input "********"
click at [376, 461] on div "button" at bounding box center [376, 457] width 18 height 18
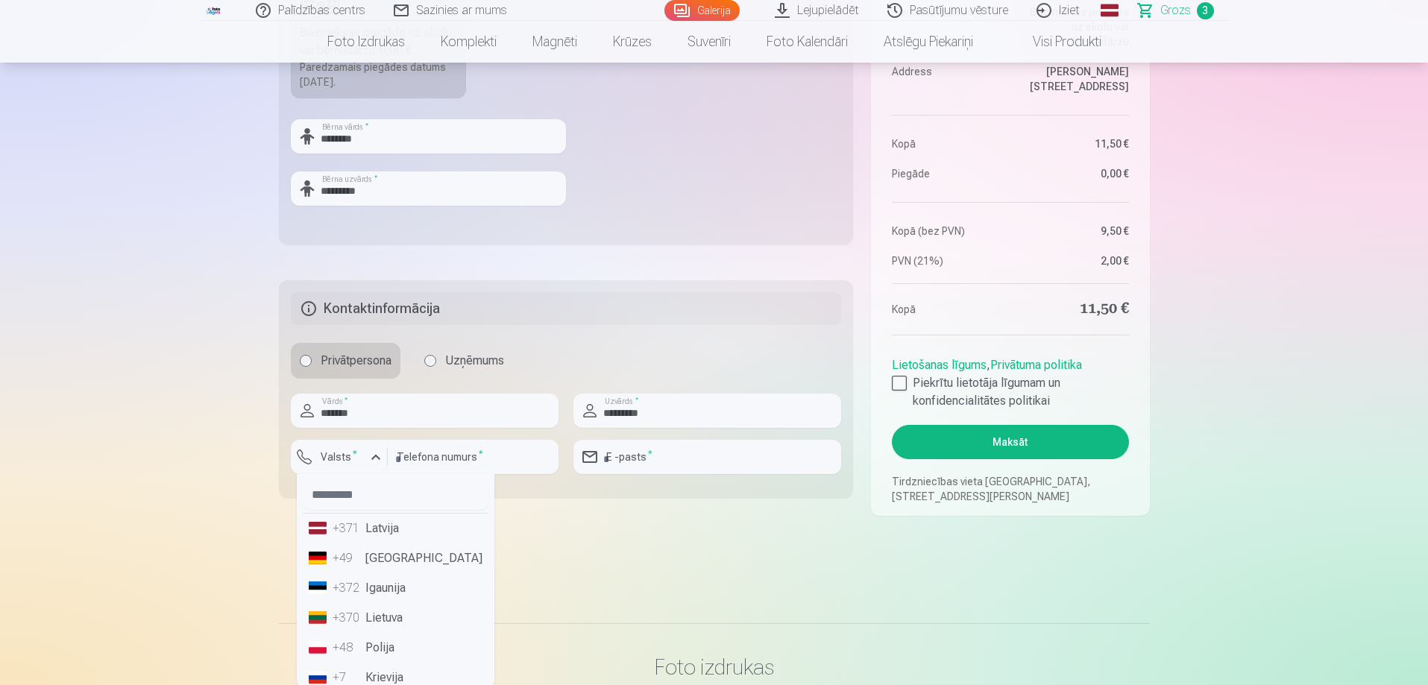
click at [387, 526] on li "+371 Latvija" at bounding box center [396, 529] width 186 height 30
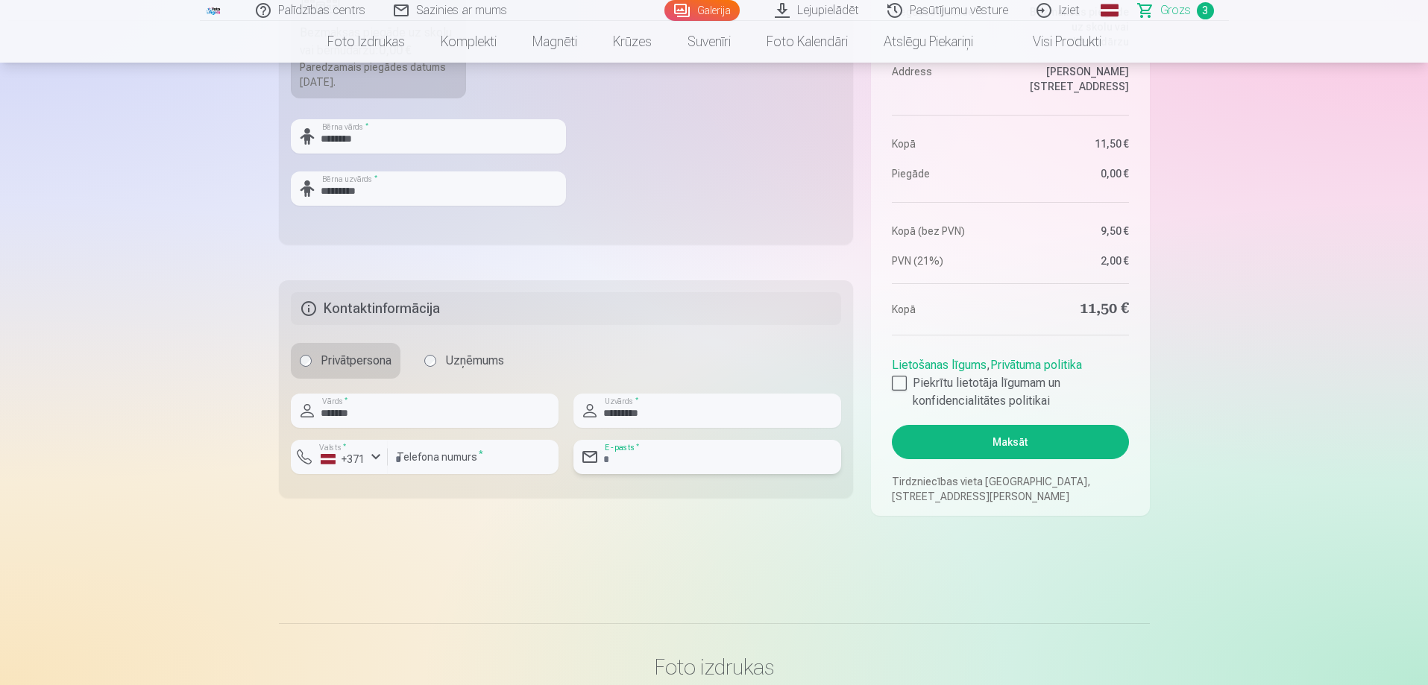
click at [683, 458] on input "email" at bounding box center [707, 457] width 268 height 34
type input "**********"
click at [763, 520] on main "Jūsu iepirkumu grozs Kopsavilkums Order number Grozs Status Neapmaksāts Purchas…" at bounding box center [714, 8] width 871 height 1157
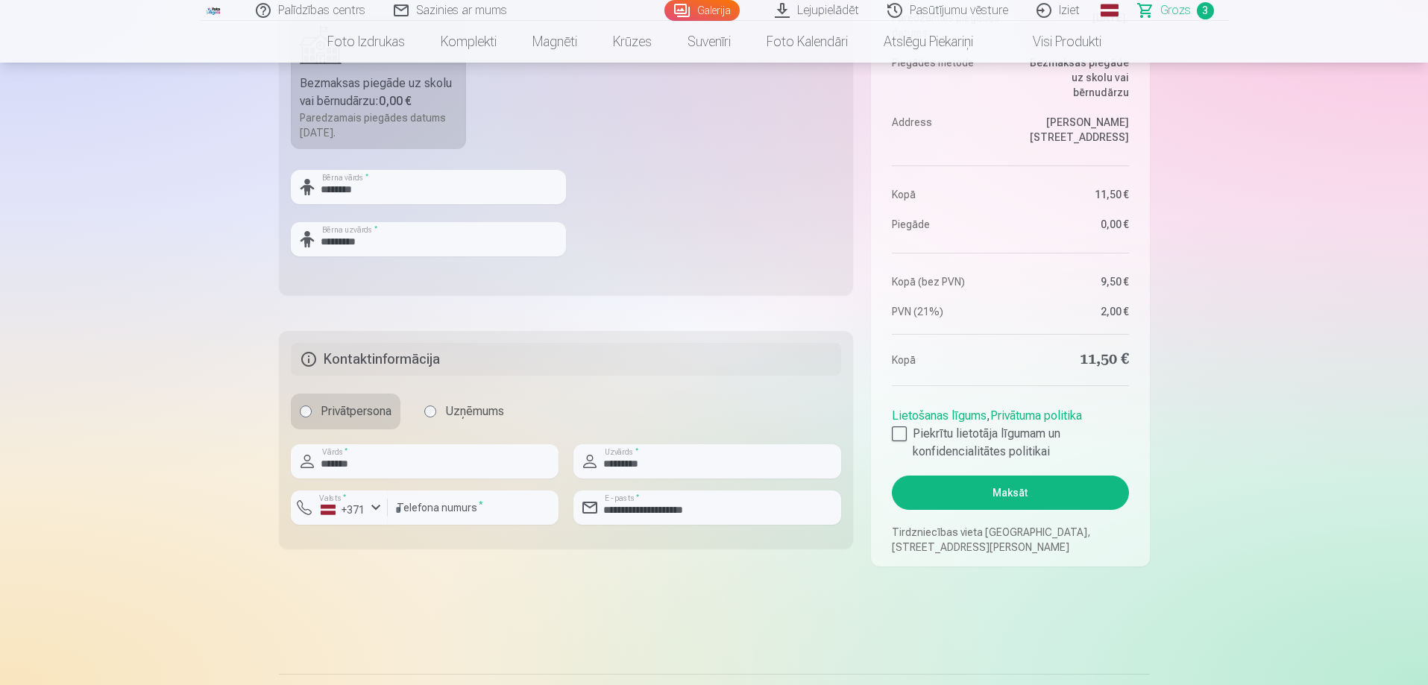
scroll to position [596, 0]
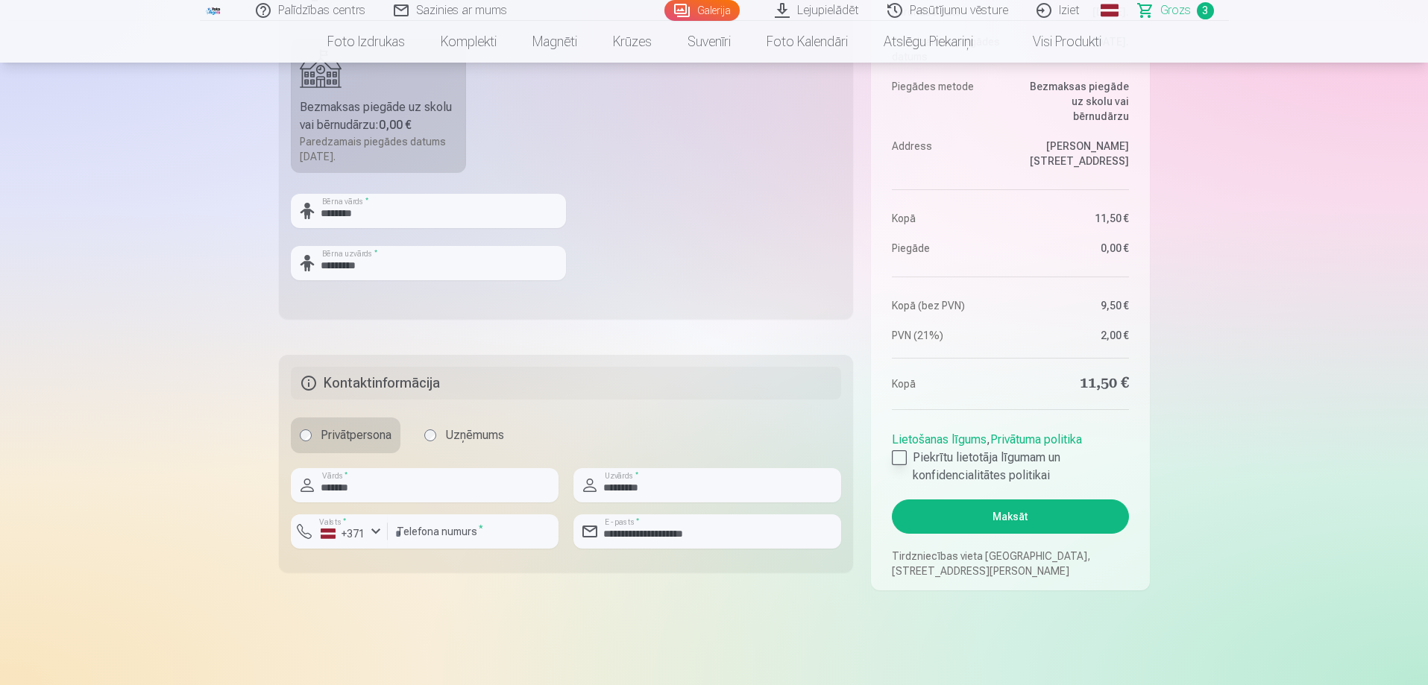
click at [905, 454] on div at bounding box center [899, 457] width 15 height 15
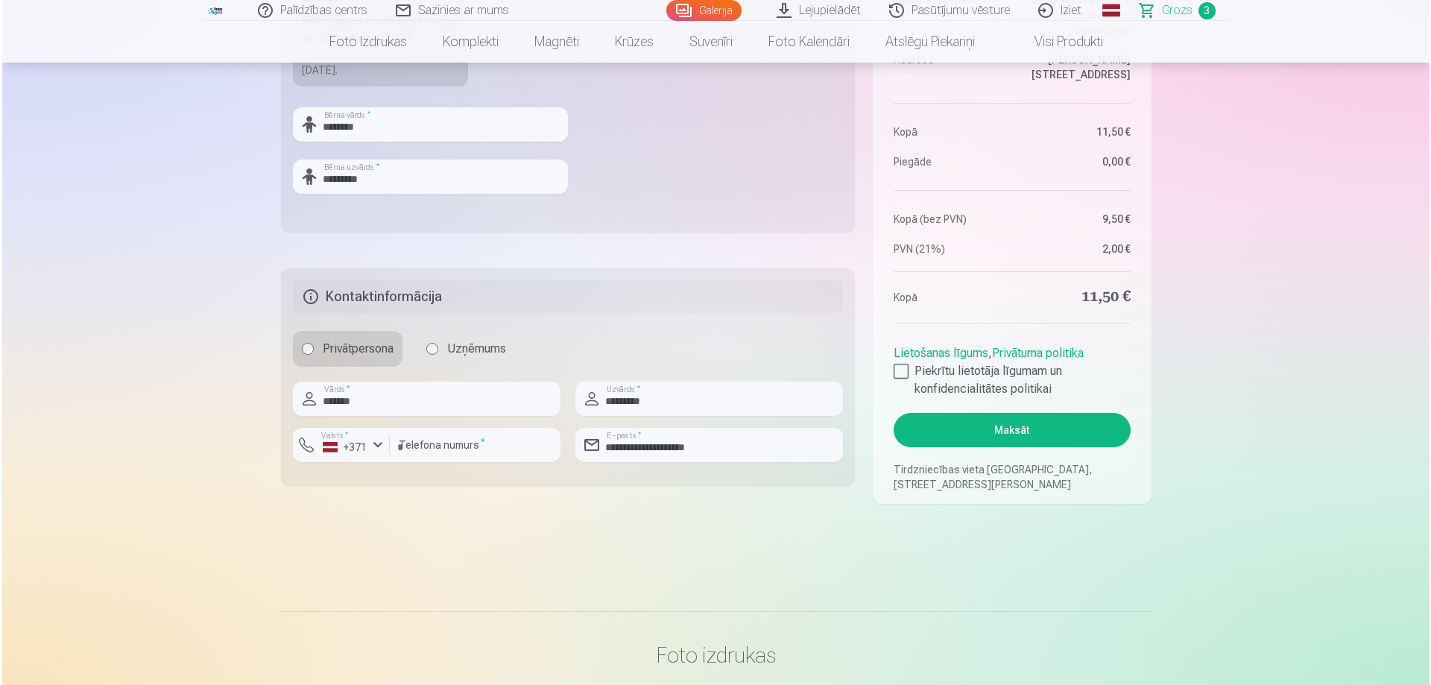
scroll to position [671, 0]
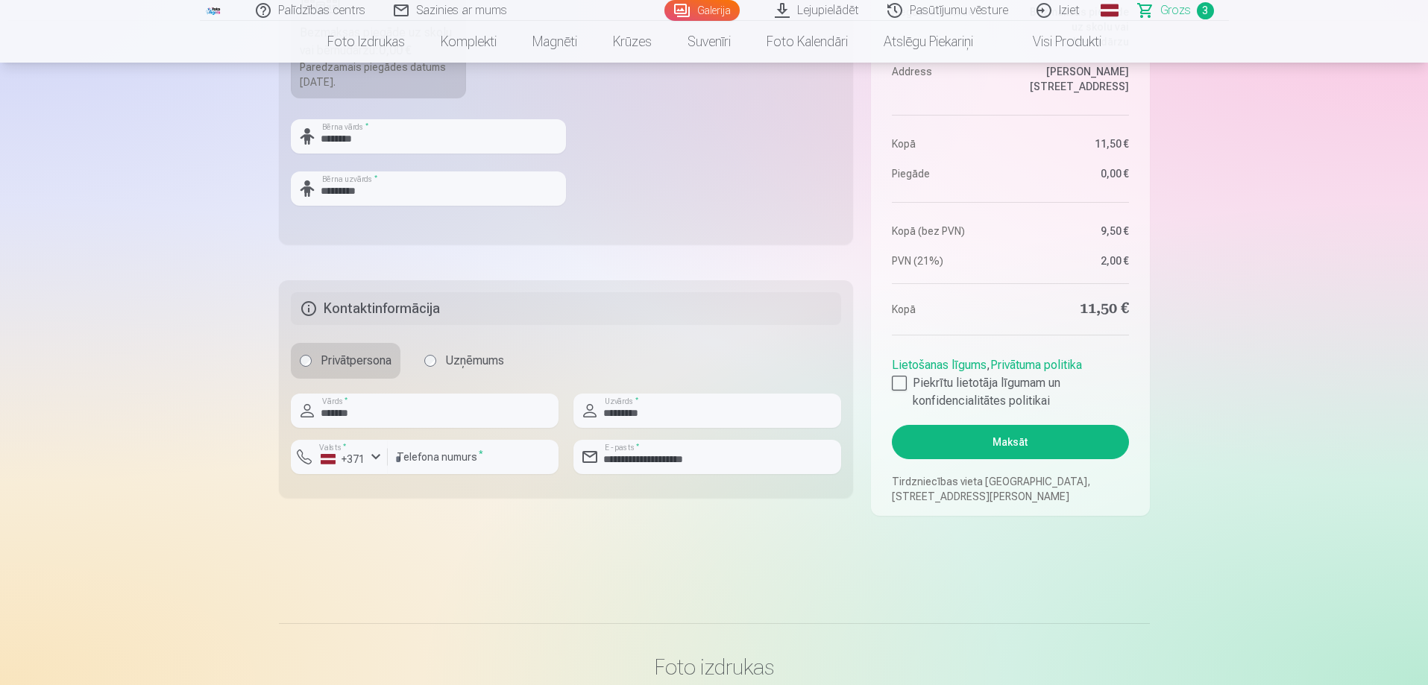
click at [1031, 432] on button "Maksāt" at bounding box center [1010, 442] width 236 height 34
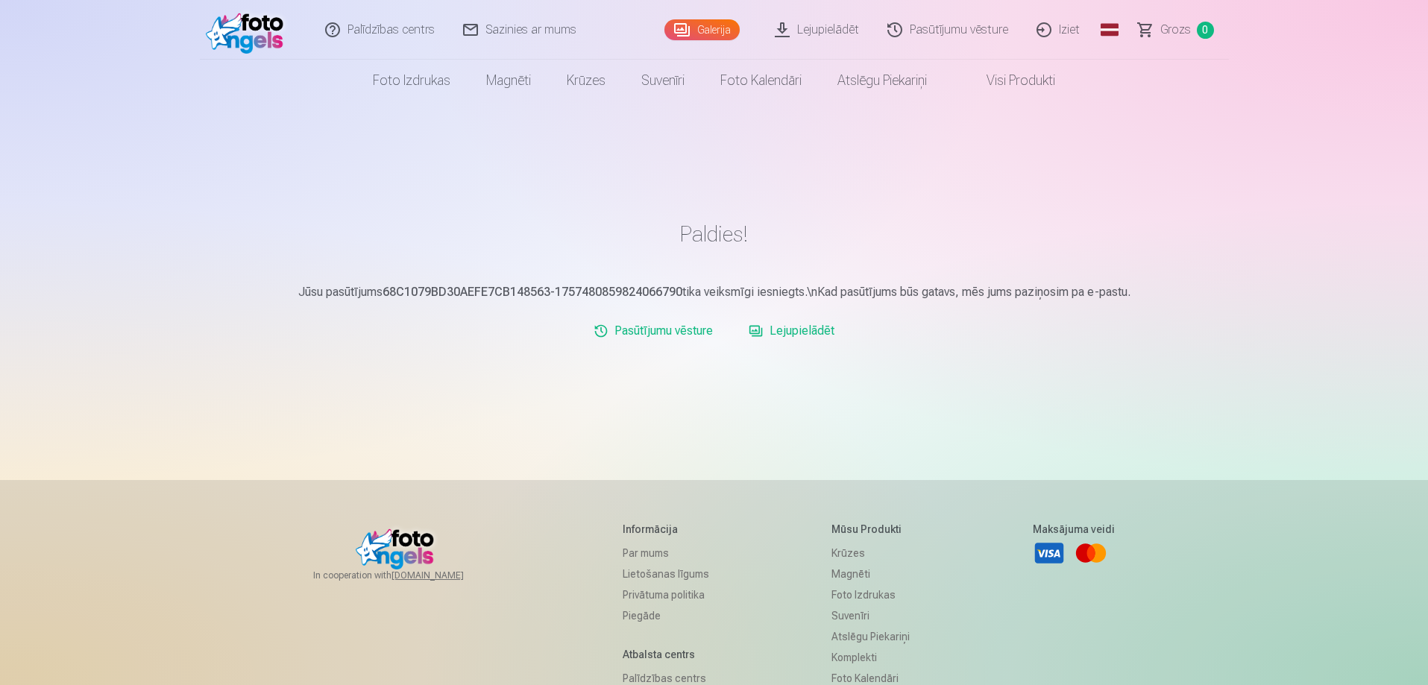
click at [1062, 19] on link "Iziet" at bounding box center [1059, 30] width 72 height 60
